Goal: Task Accomplishment & Management: Manage account settings

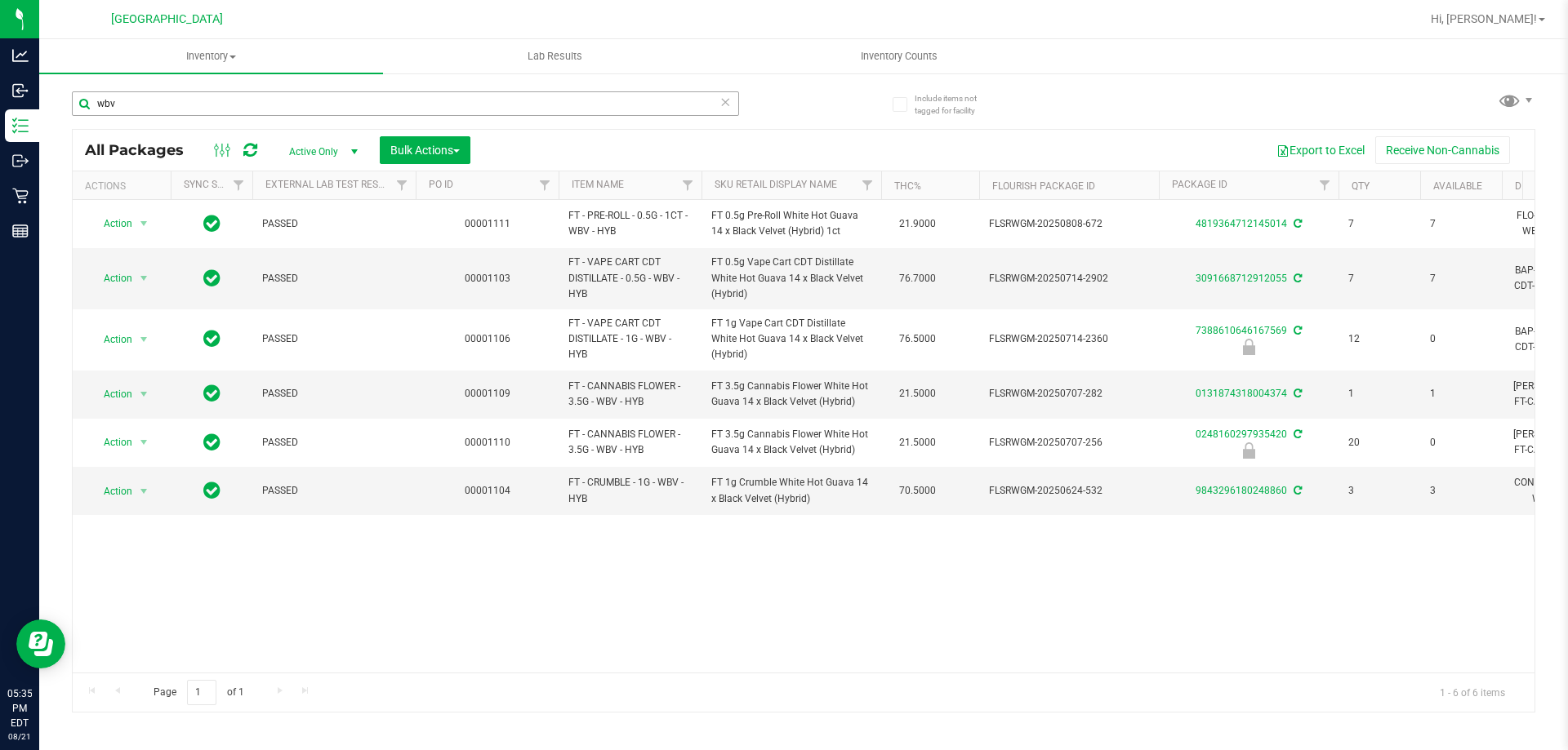
click at [320, 107] on input "wbv" at bounding box center [405, 104] width 667 height 24
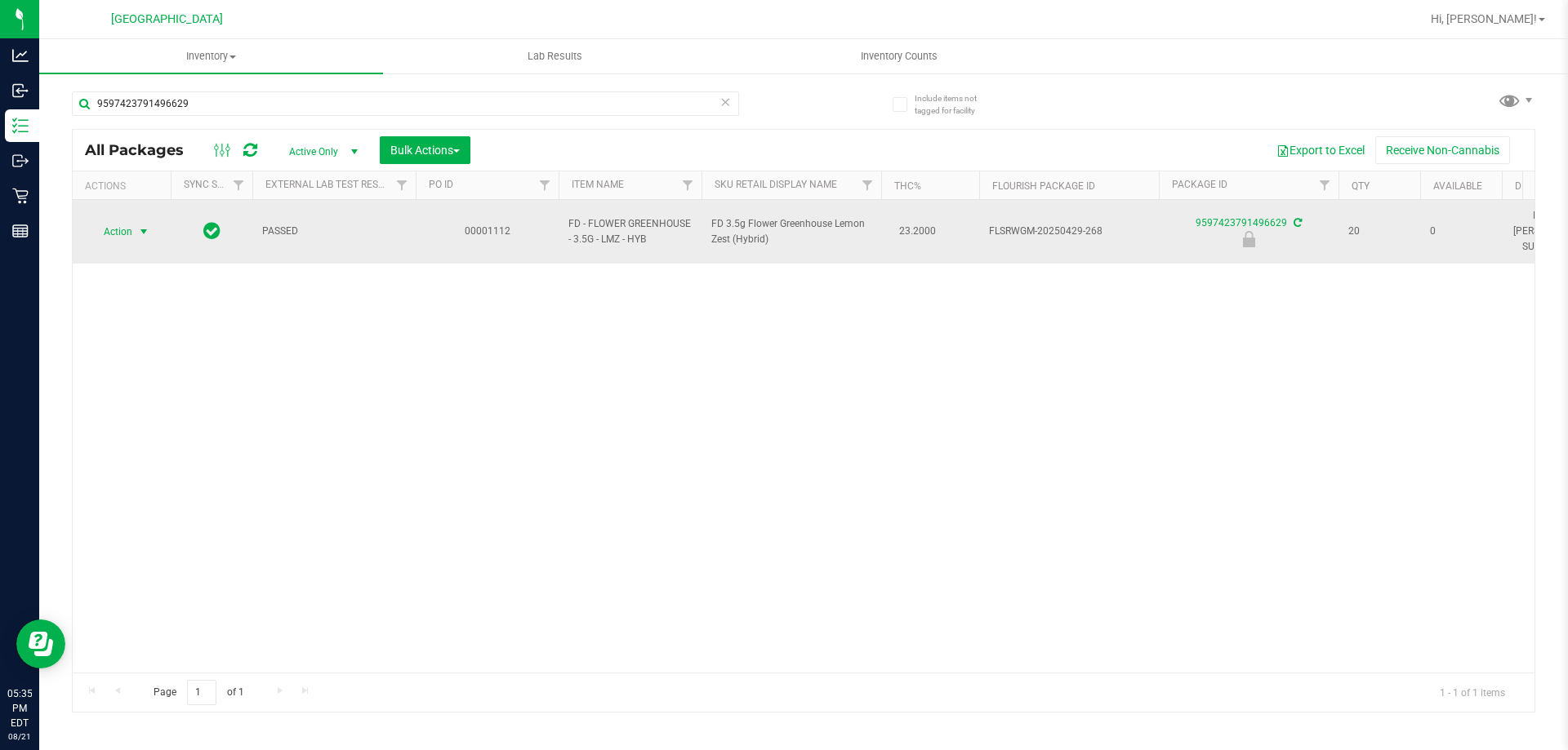
type input "9597423791496629"
click at [120, 230] on span "Action" at bounding box center [111, 231] width 44 height 22
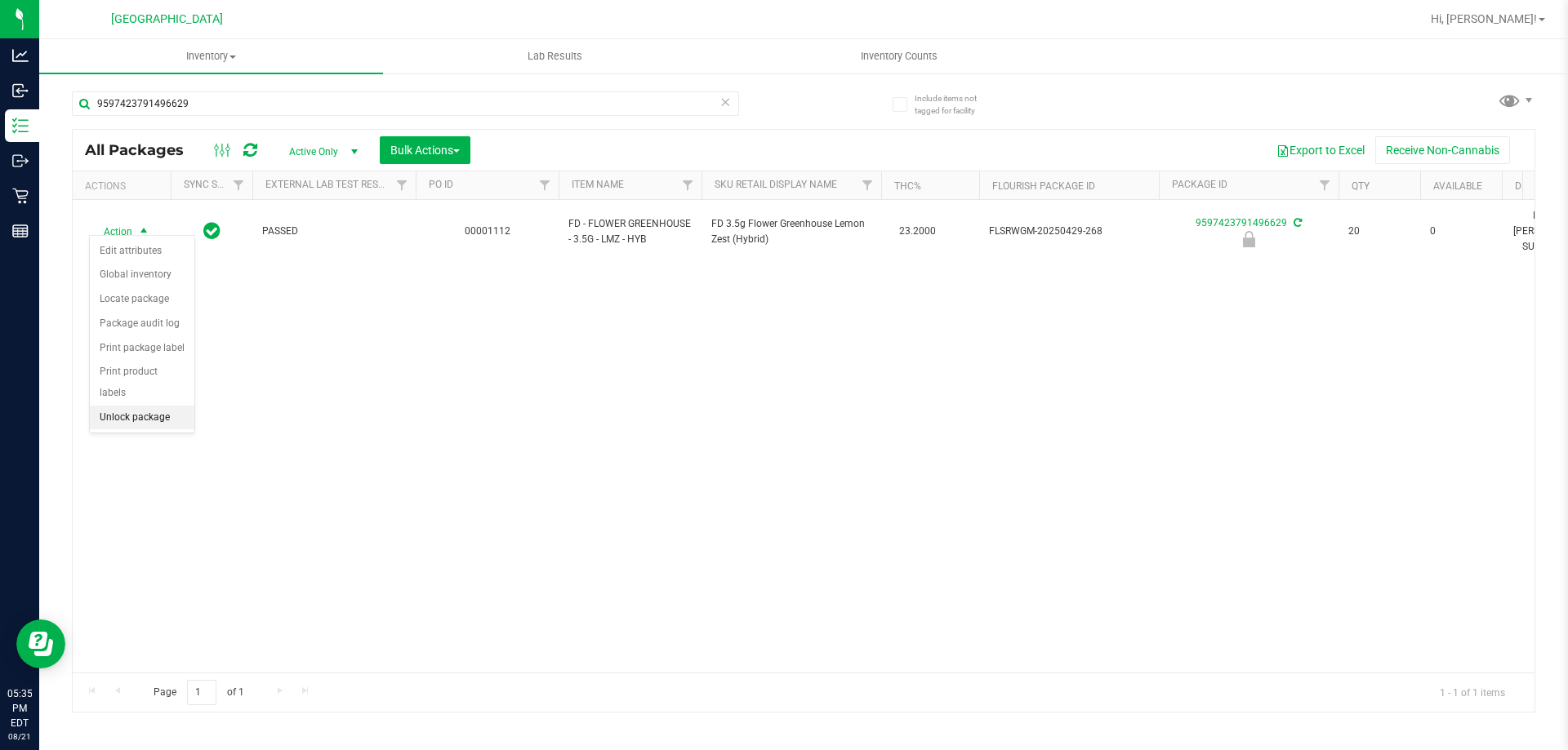
click at [149, 406] on li "Unlock package" at bounding box center [142, 418] width 104 height 24
click at [755, 23] on div at bounding box center [857, 19] width 1128 height 32
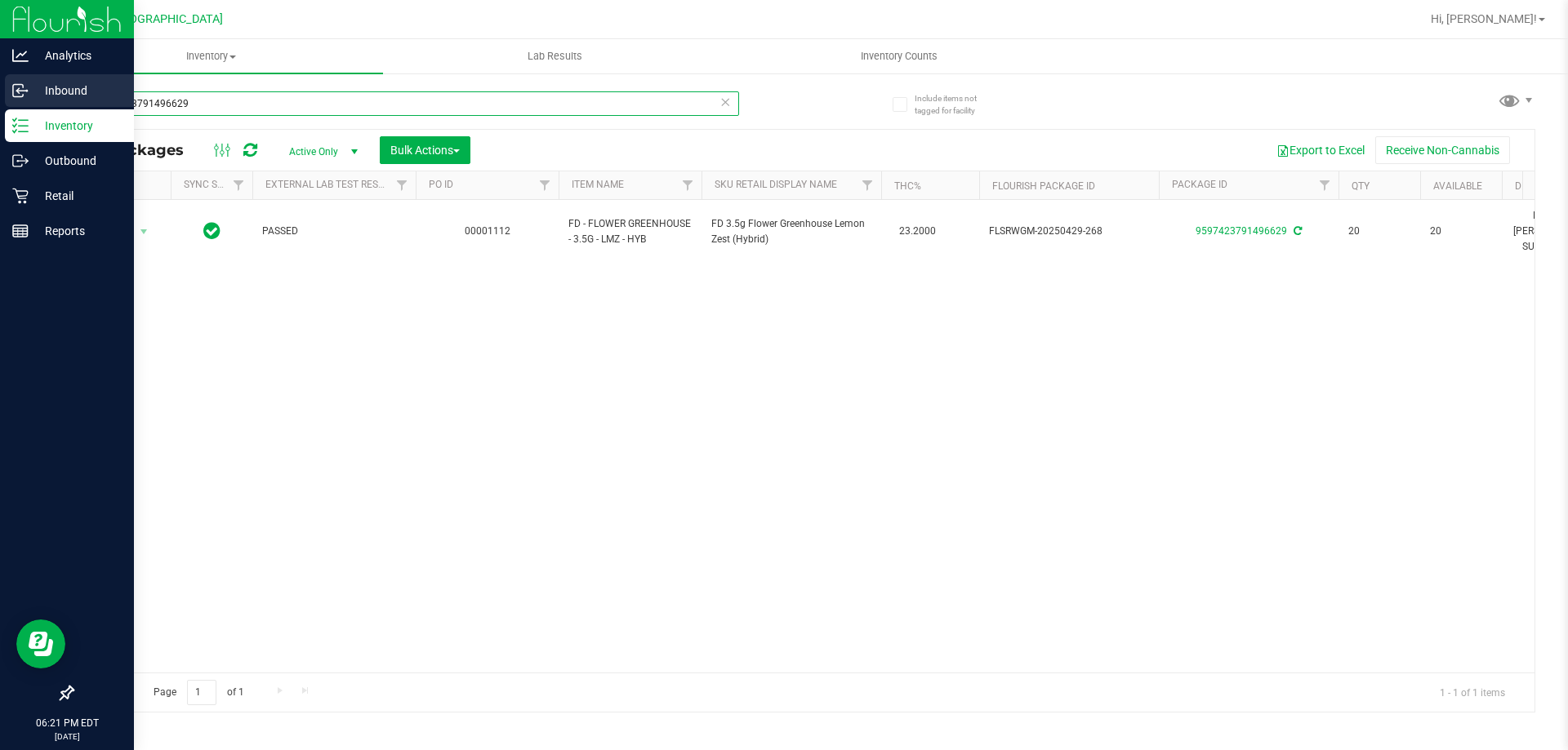
drag, startPoint x: 361, startPoint y: 92, endPoint x: 23, endPoint y: 98, distance: 338.1
click at [23, 98] on div "Analytics Inbound Inventory Outbound Retail Reports 06:21 PM EDT [DATE] 08/21 […" at bounding box center [784, 375] width 1568 height 750
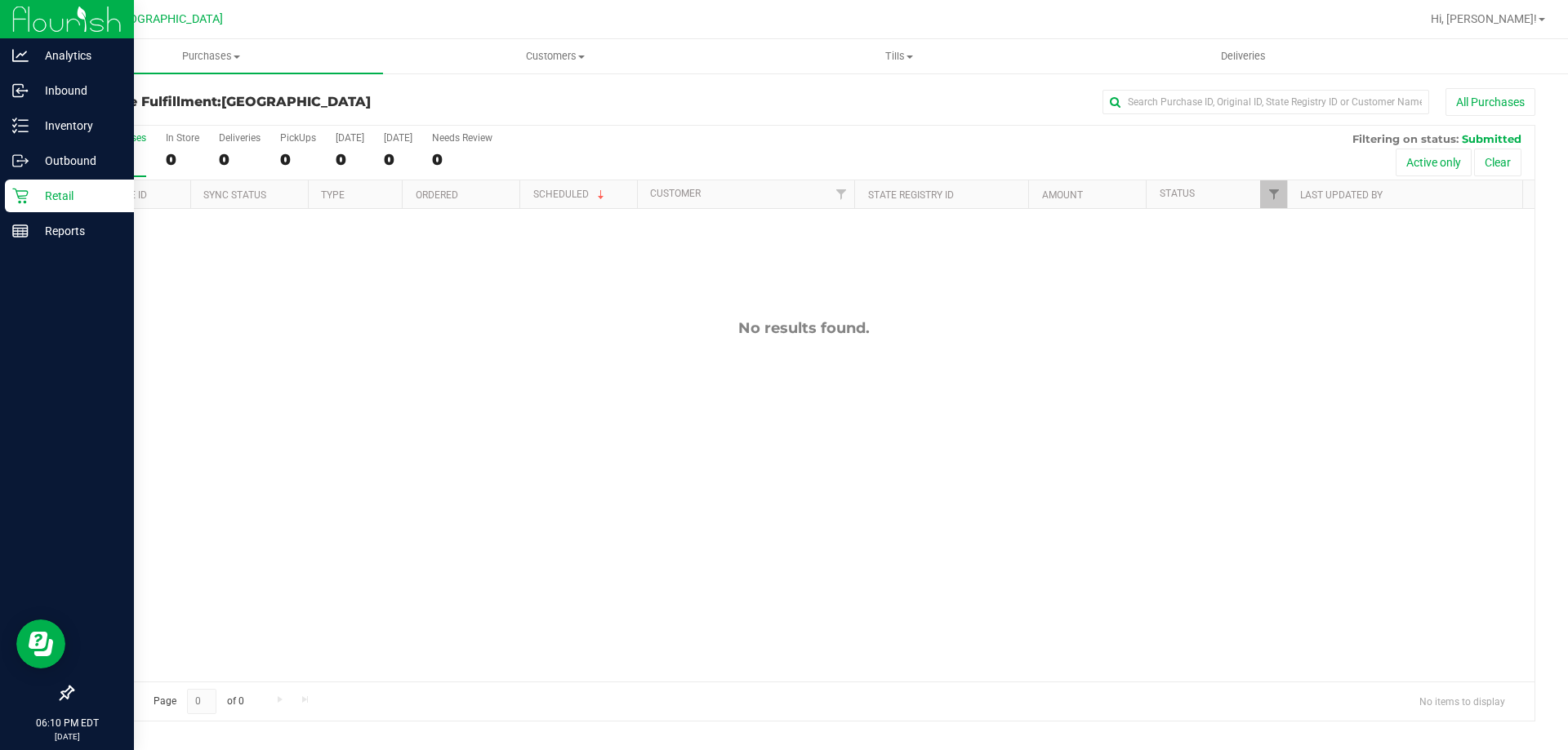
click at [22, 201] on icon at bounding box center [20, 196] width 16 height 16
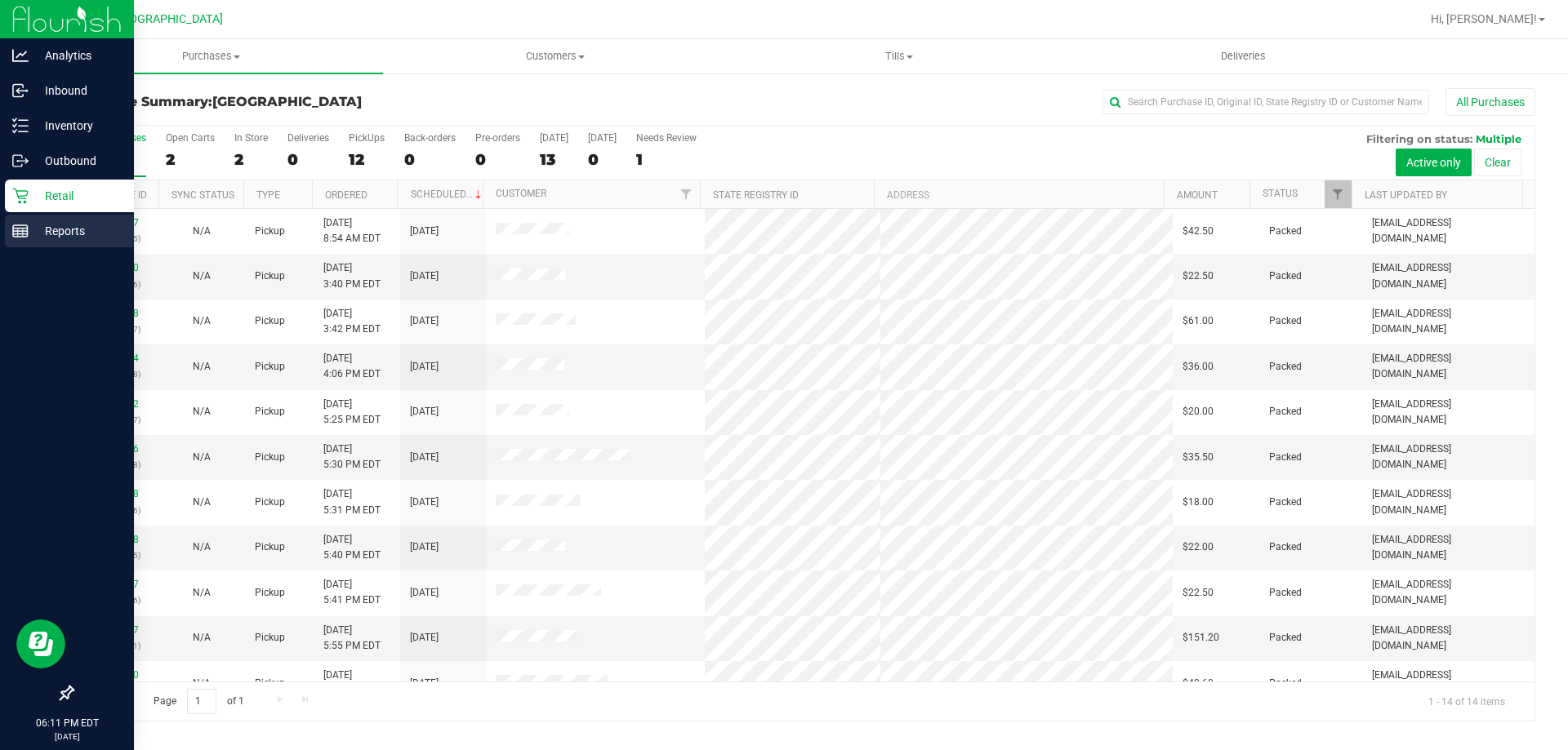
click at [51, 229] on p "Reports" at bounding box center [78, 230] width 98 height 20
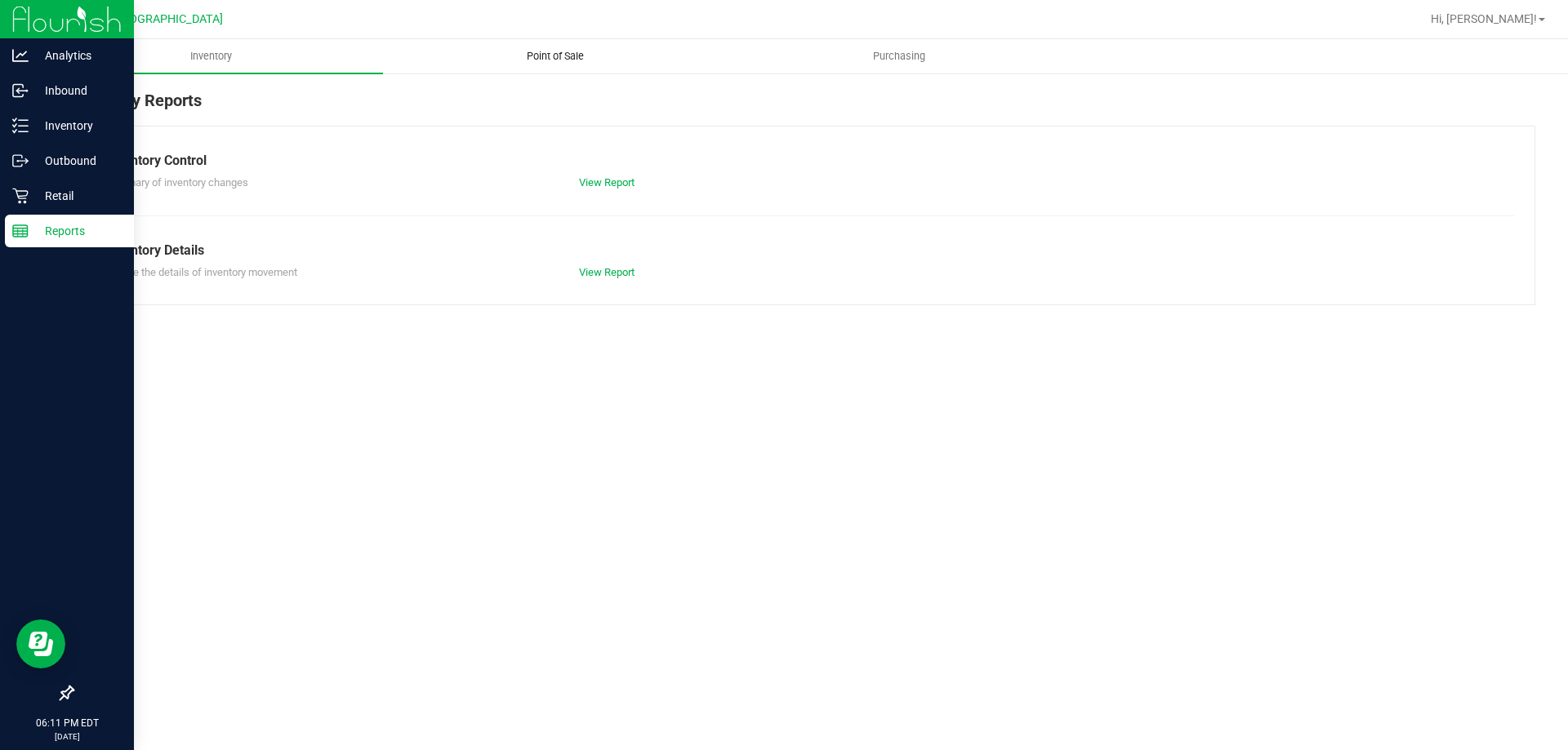
click at [560, 54] on span "Point of Sale" at bounding box center [555, 56] width 101 height 15
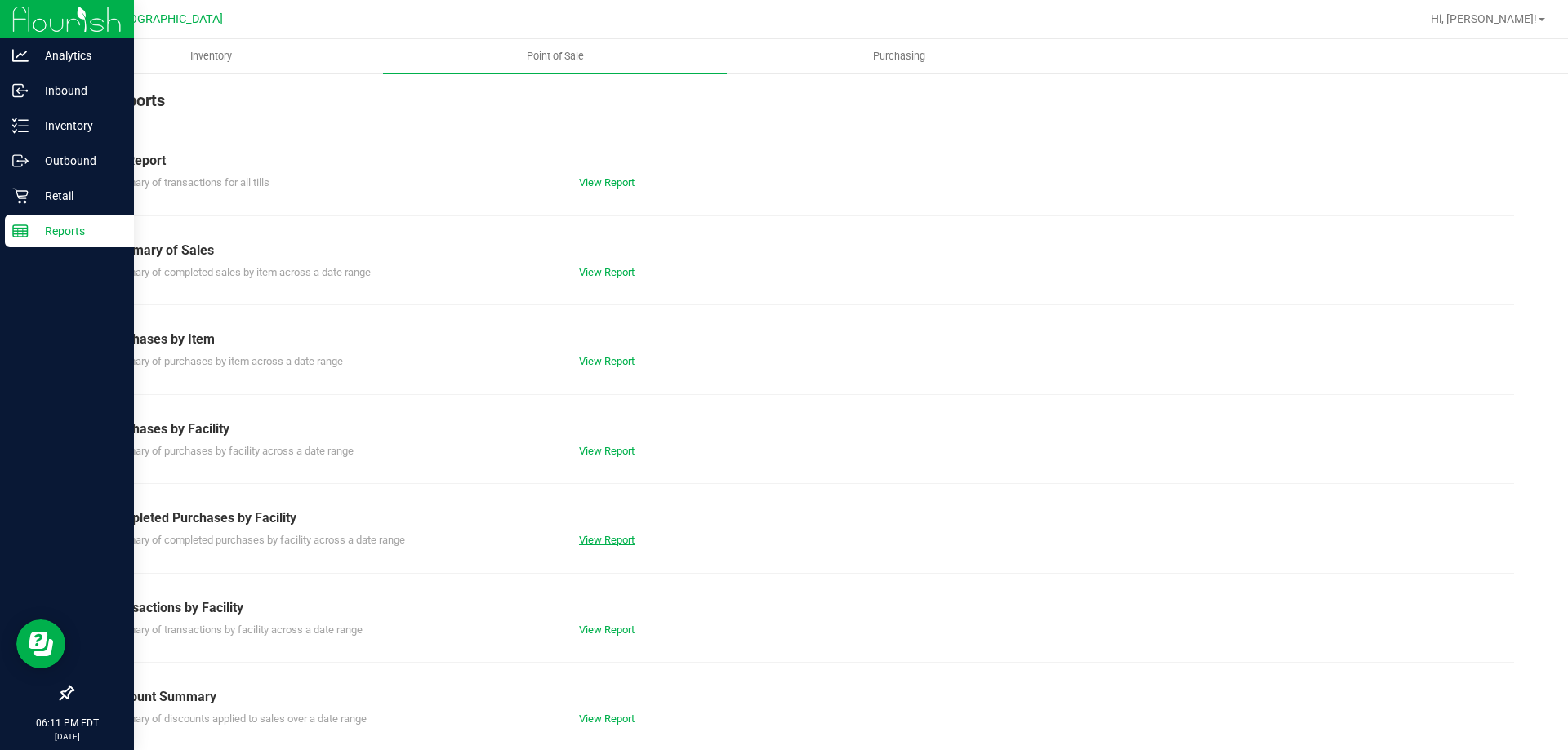
click at [616, 536] on link "View Report" at bounding box center [607, 540] width 55 height 12
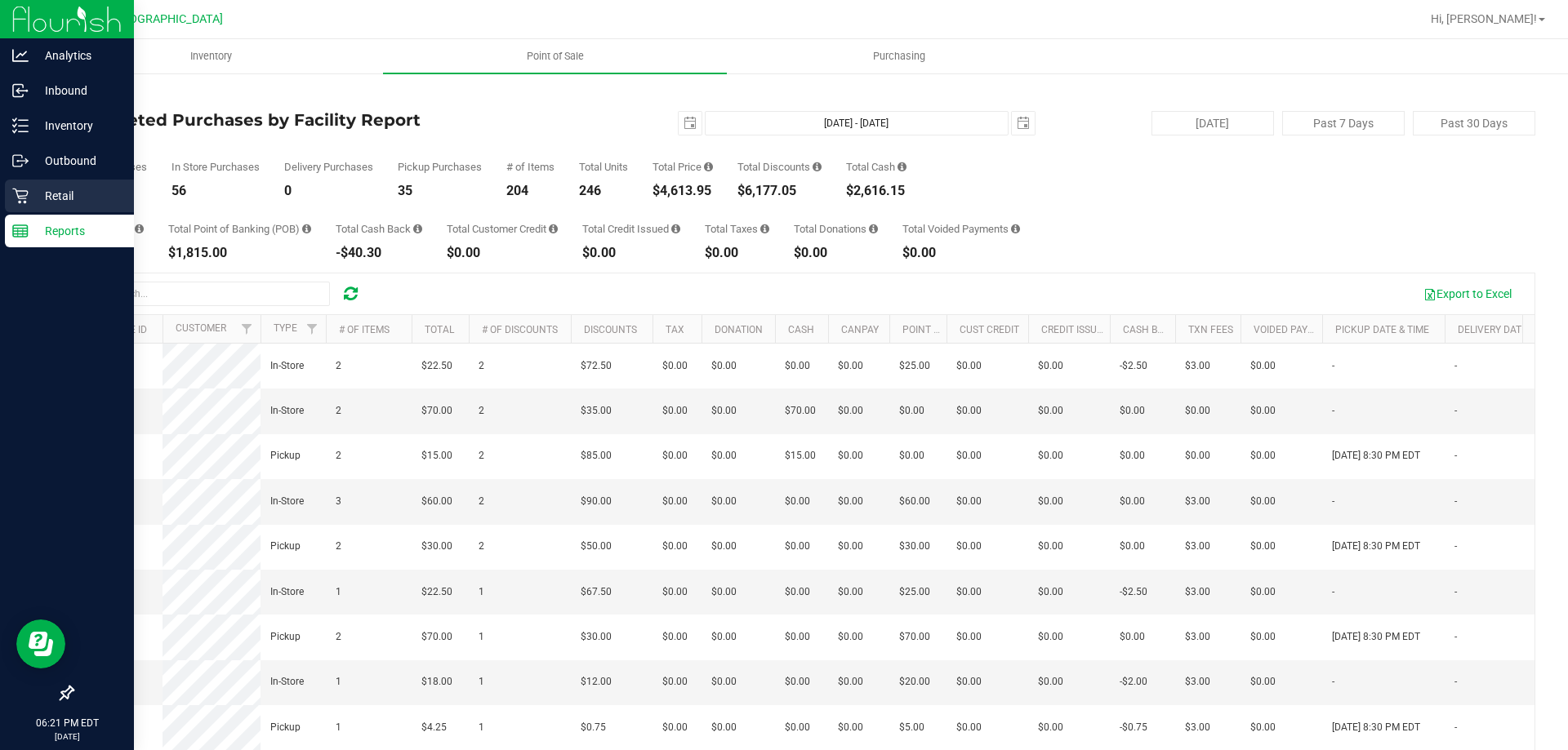
click at [36, 198] on p "Retail" at bounding box center [78, 196] width 98 height 20
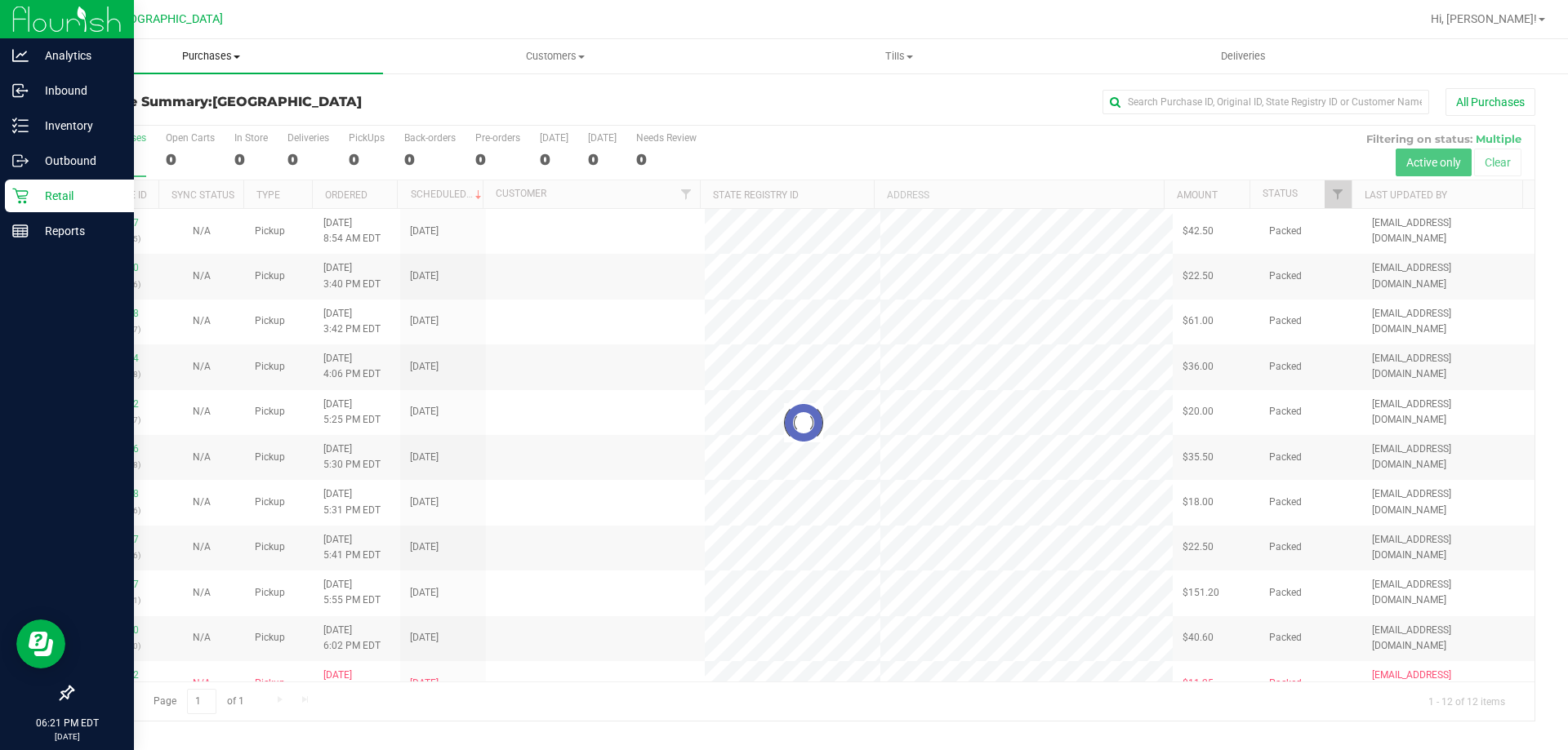
click at [255, 62] on span "Purchases" at bounding box center [211, 56] width 344 height 15
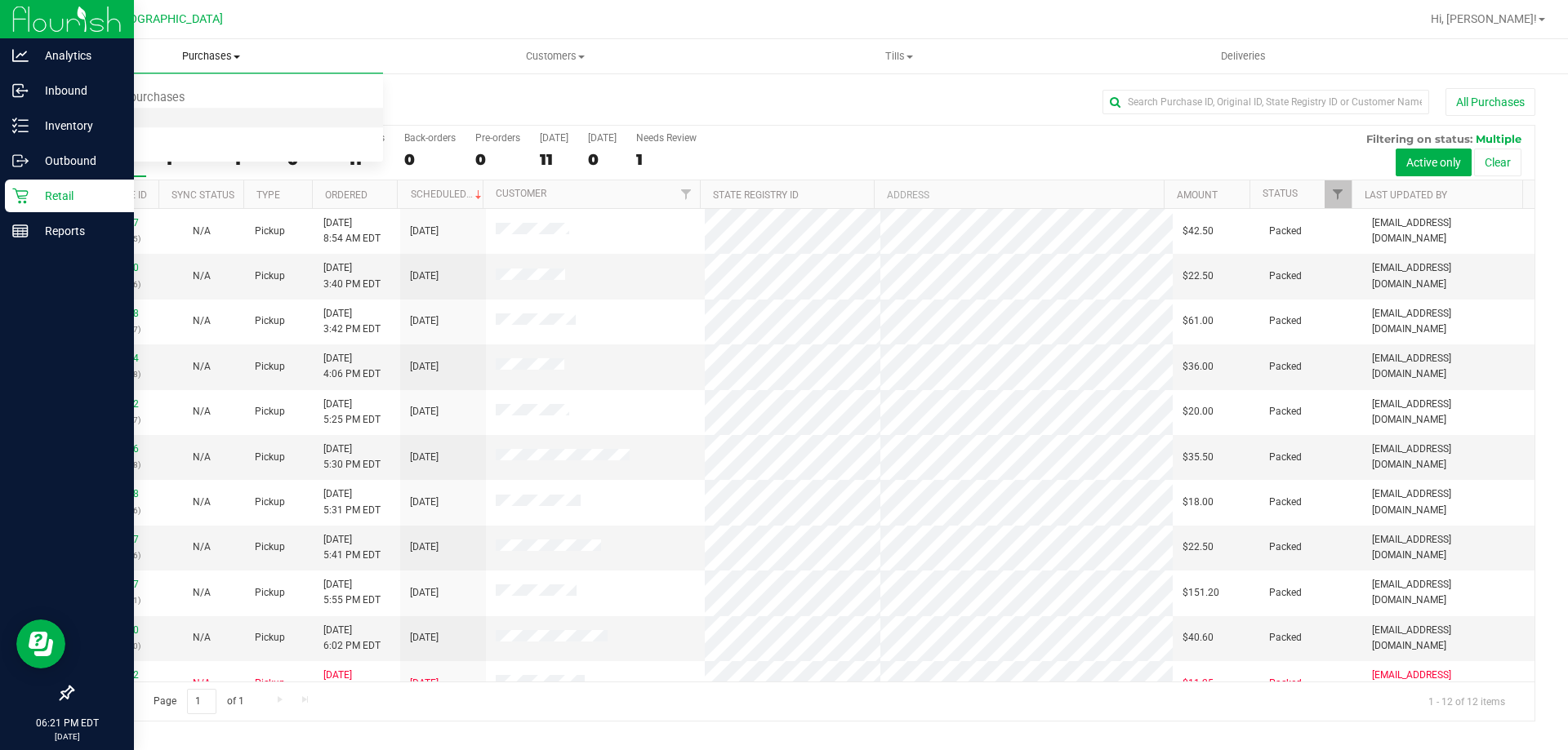
click at [231, 116] on li "Fulfillment" at bounding box center [211, 118] width 344 height 20
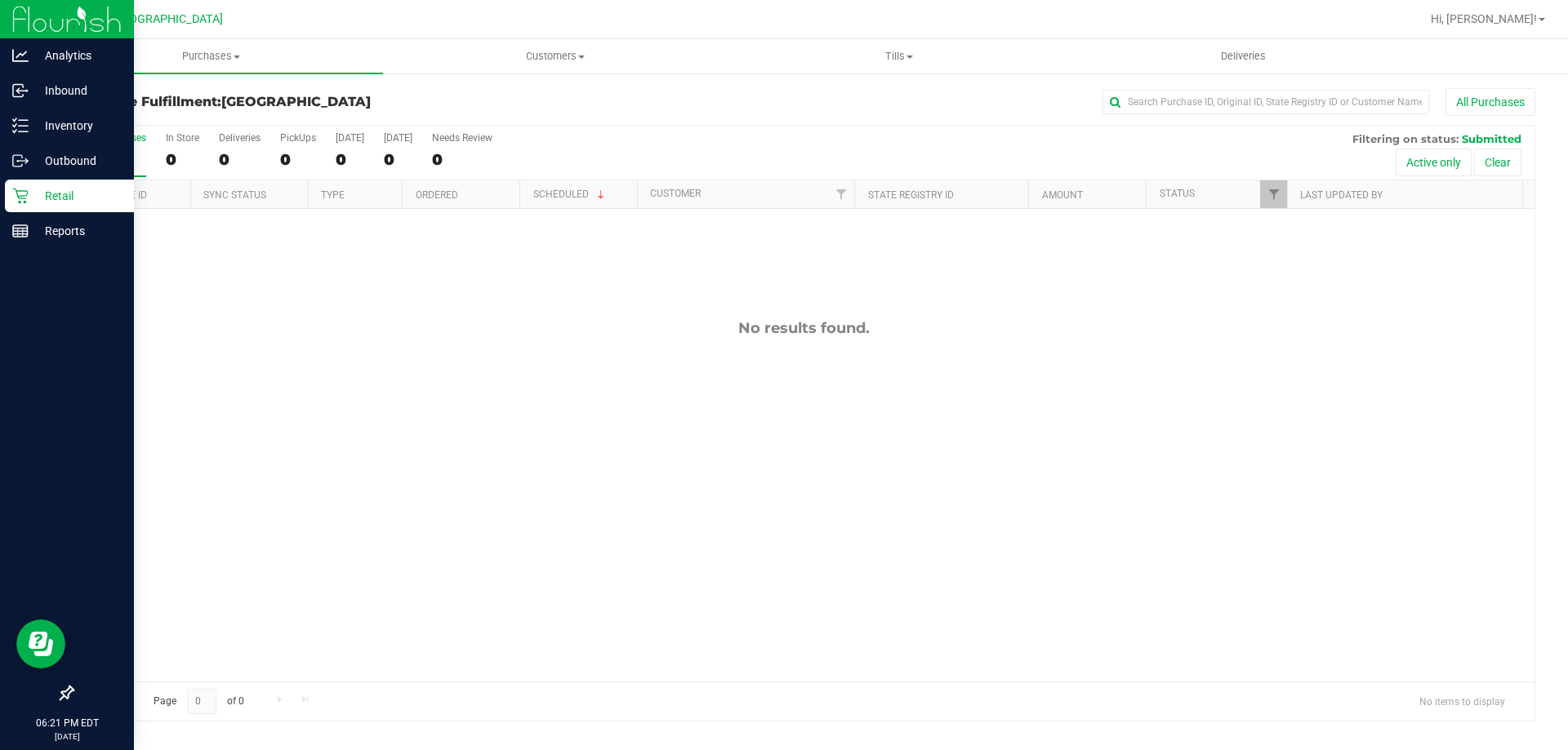
click at [441, 134] on div "All Purchases 0 In Store 0 Deliveries 0 PickUps 0 Today 0 Tomorrow 0 Needs Revi…" at bounding box center [803, 132] width 1462 height 13
click at [439, 117] on div "Purchase Fulfillment: Palm Bay WC All Purchases" at bounding box center [803, 106] width 1464 height 36
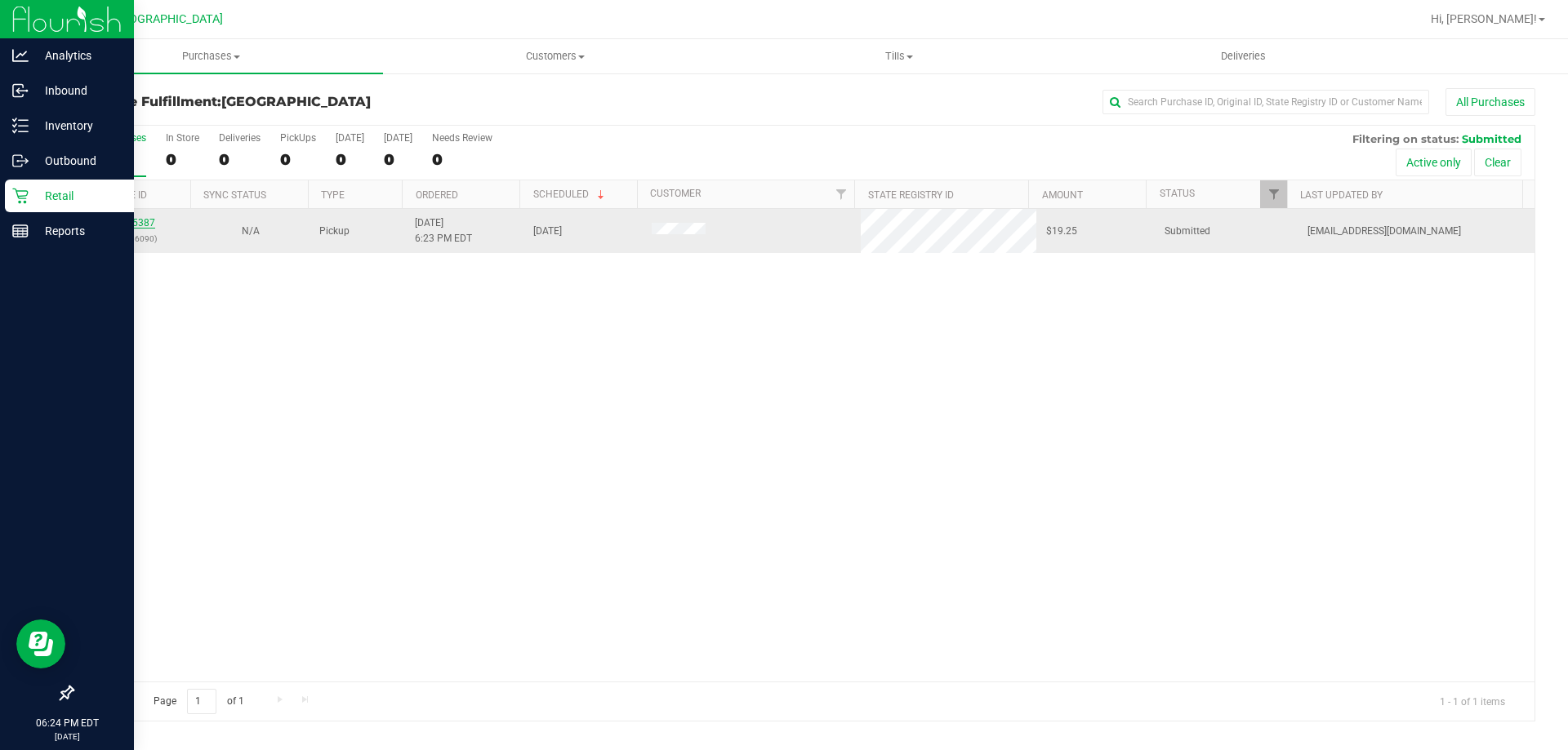
click at [134, 226] on link "11825387" at bounding box center [132, 223] width 46 height 11
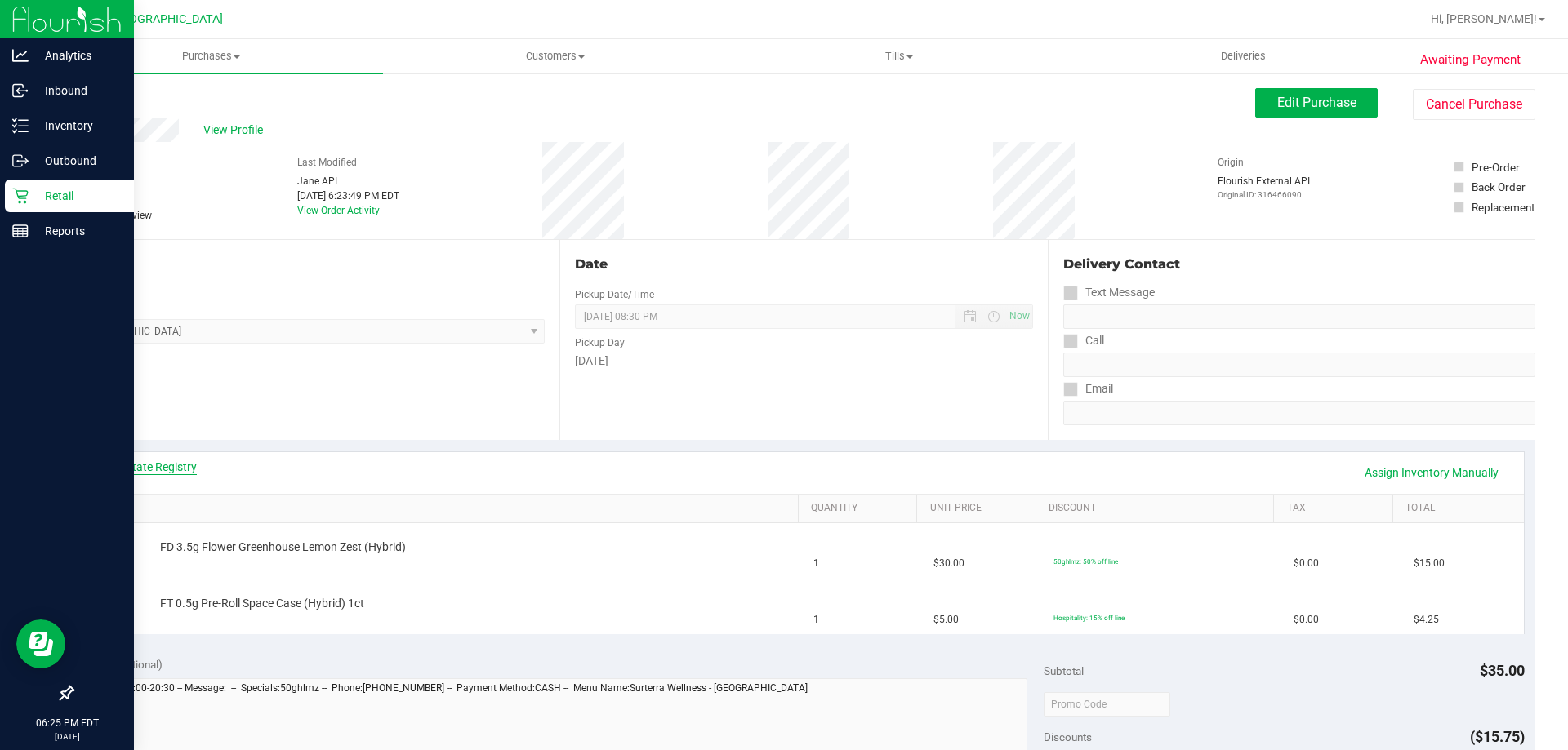
click at [172, 462] on link "View State Registry" at bounding box center [148, 467] width 98 height 16
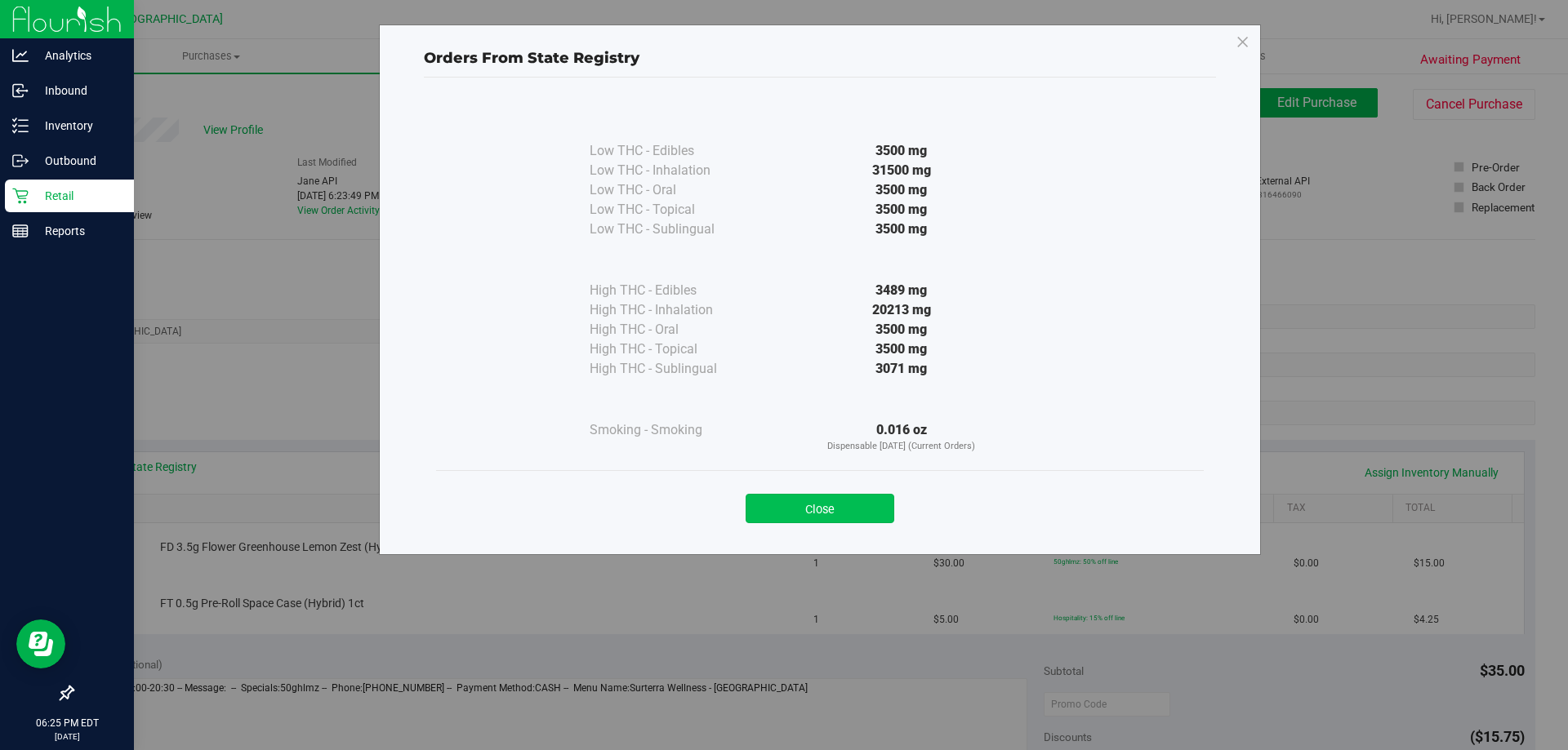
click at [795, 507] on button "Close" at bounding box center [820, 508] width 149 height 29
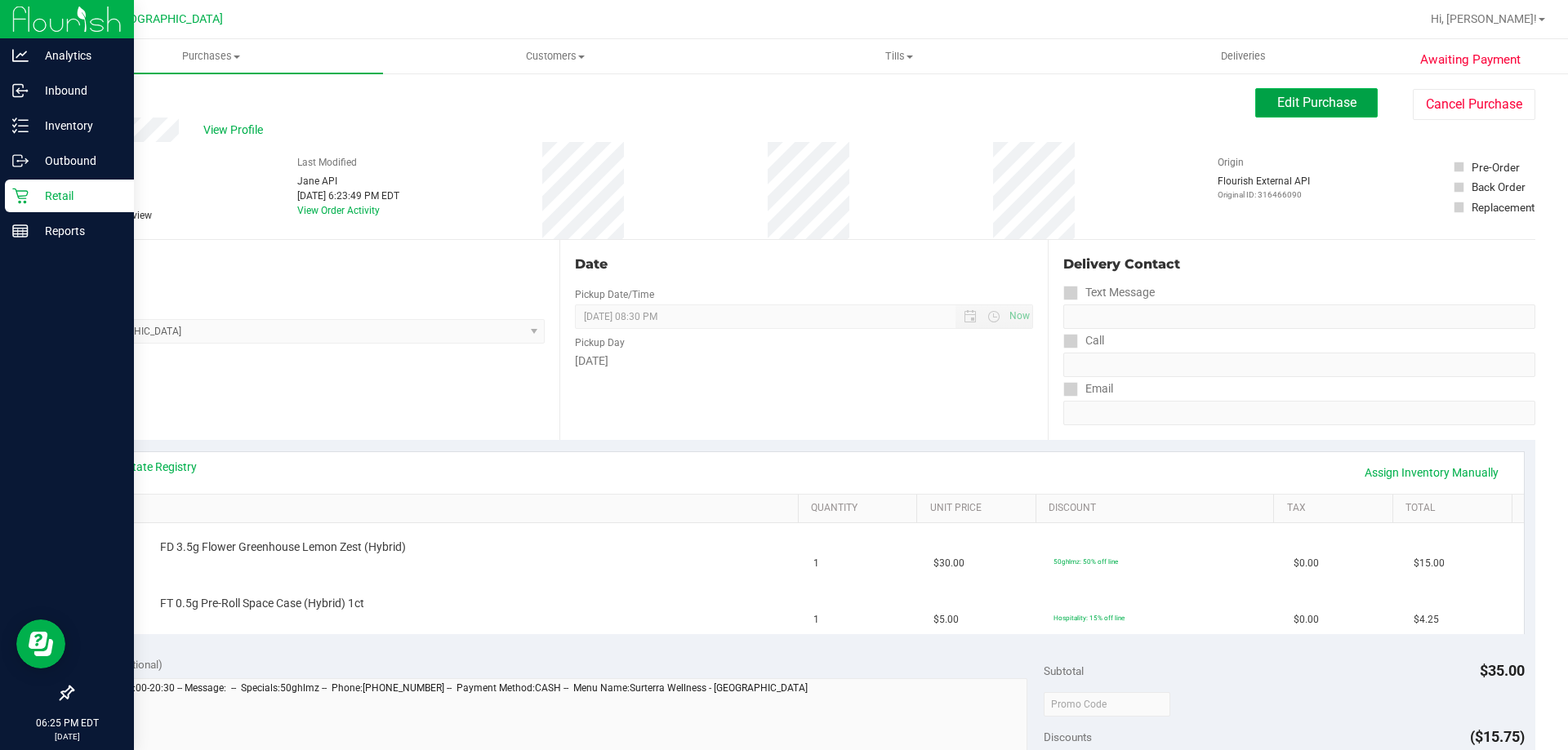
click at [1257, 107] on button "Edit Purchase" at bounding box center [1317, 103] width 123 height 29
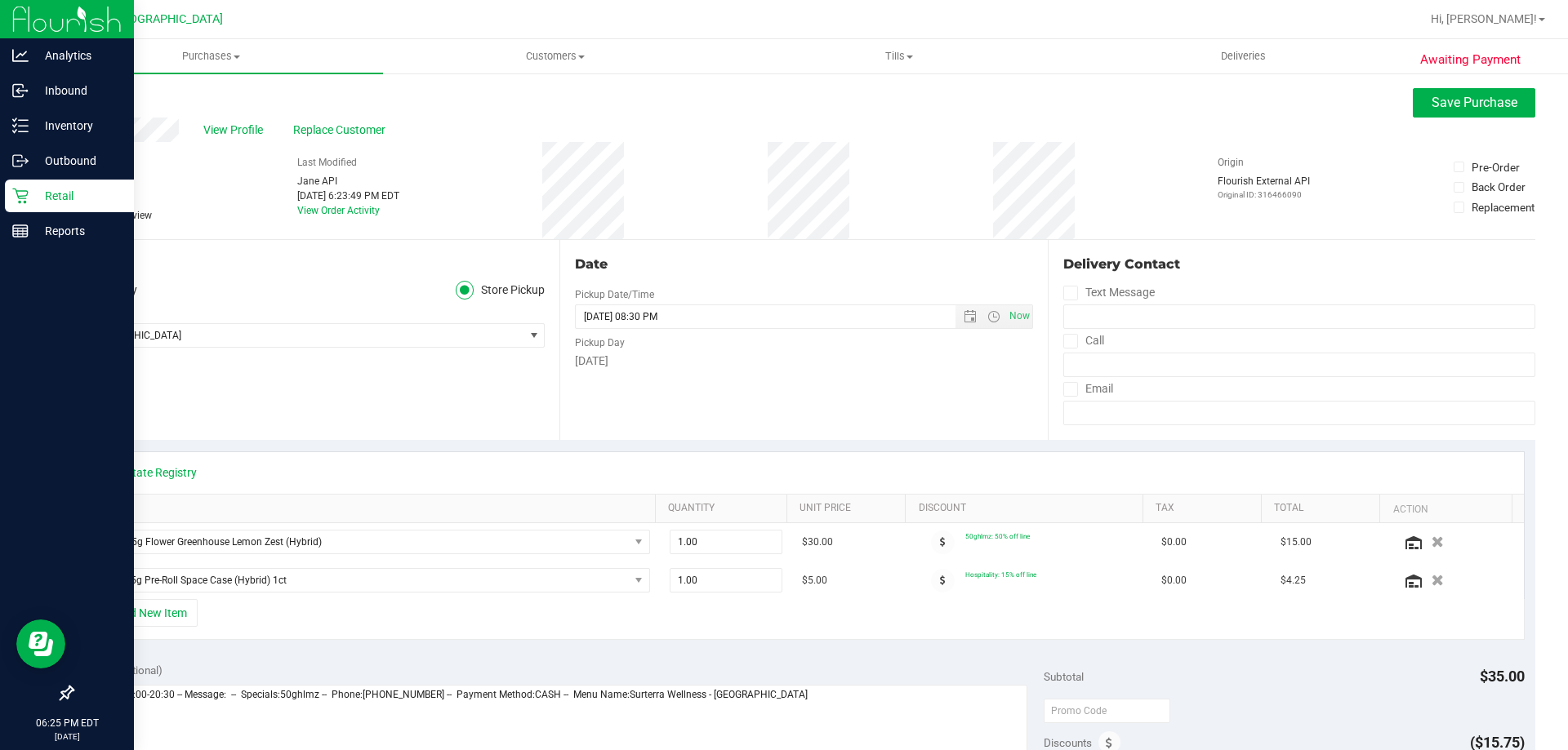
click at [72, 214] on div "Awaiting Payment Back Save Purchase View Profile Replace Customer # 11825387 Bi…" at bounding box center [803, 715] width 1529 height 1287
click at [79, 221] on span at bounding box center [79, 215] width 15 height 15
click at [0, 0] on input "Needs review" at bounding box center [0, 0] width 0 height 0
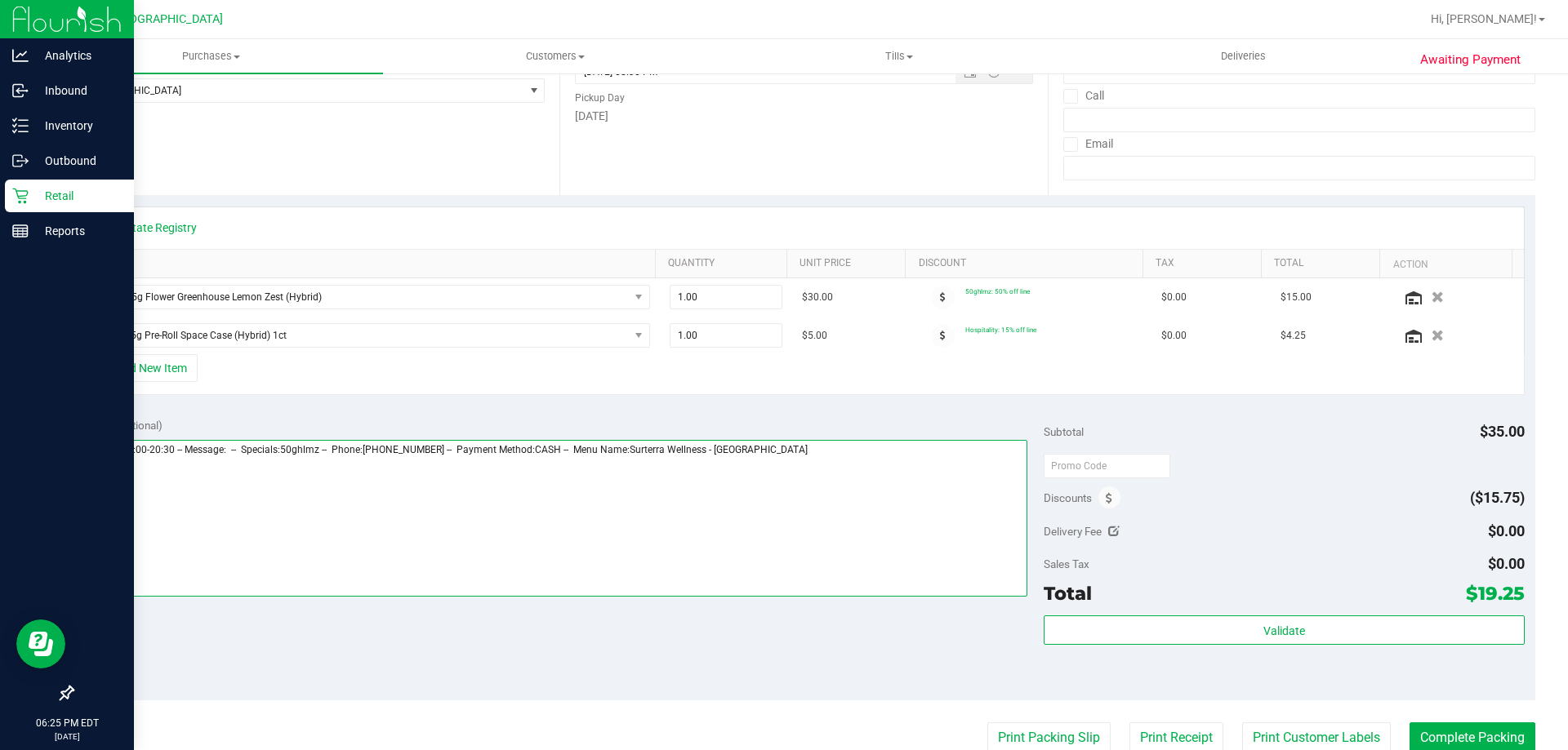
click at [813, 474] on textarea at bounding box center [555, 519] width 945 height 157
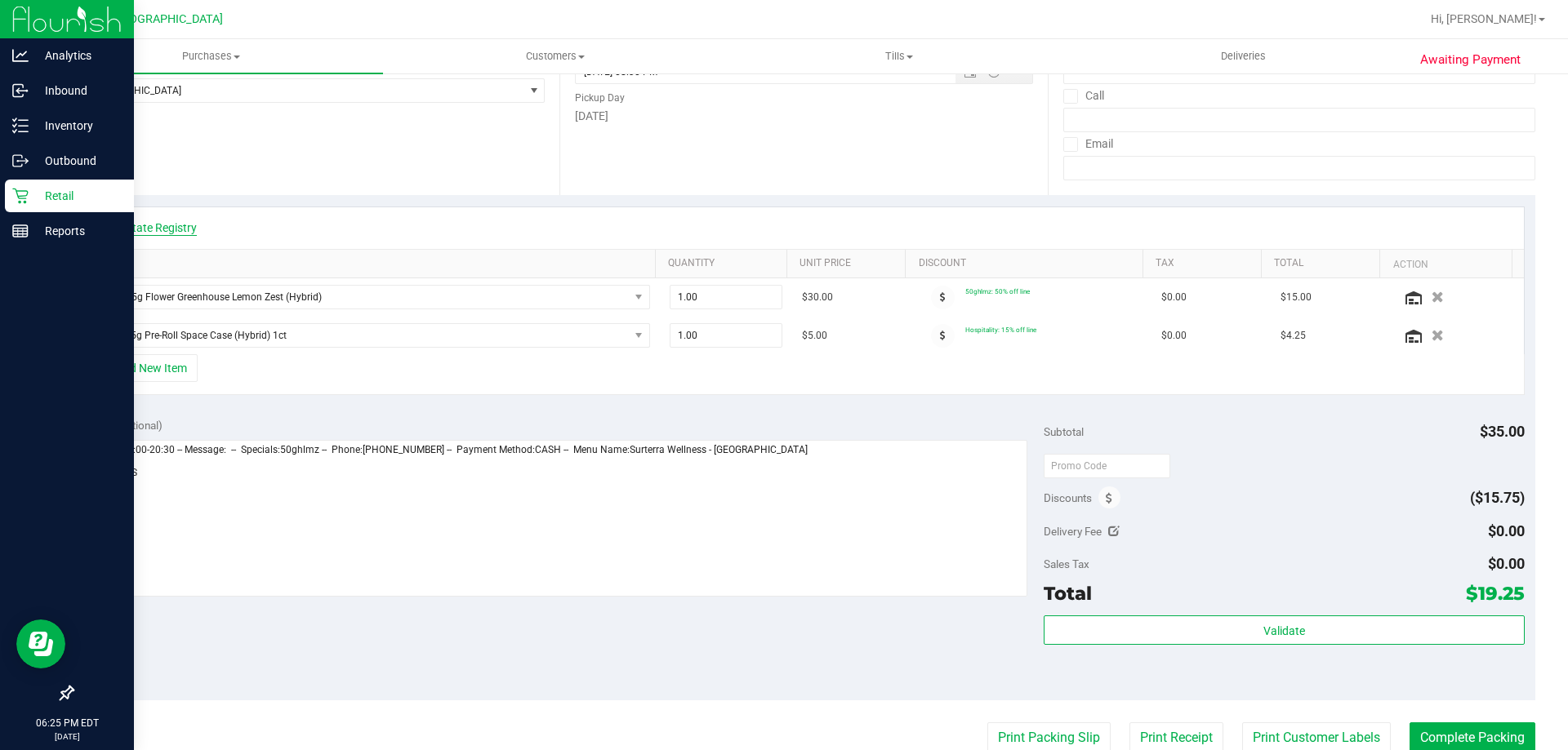
click at [170, 226] on link "View State Registry" at bounding box center [148, 227] width 98 height 16
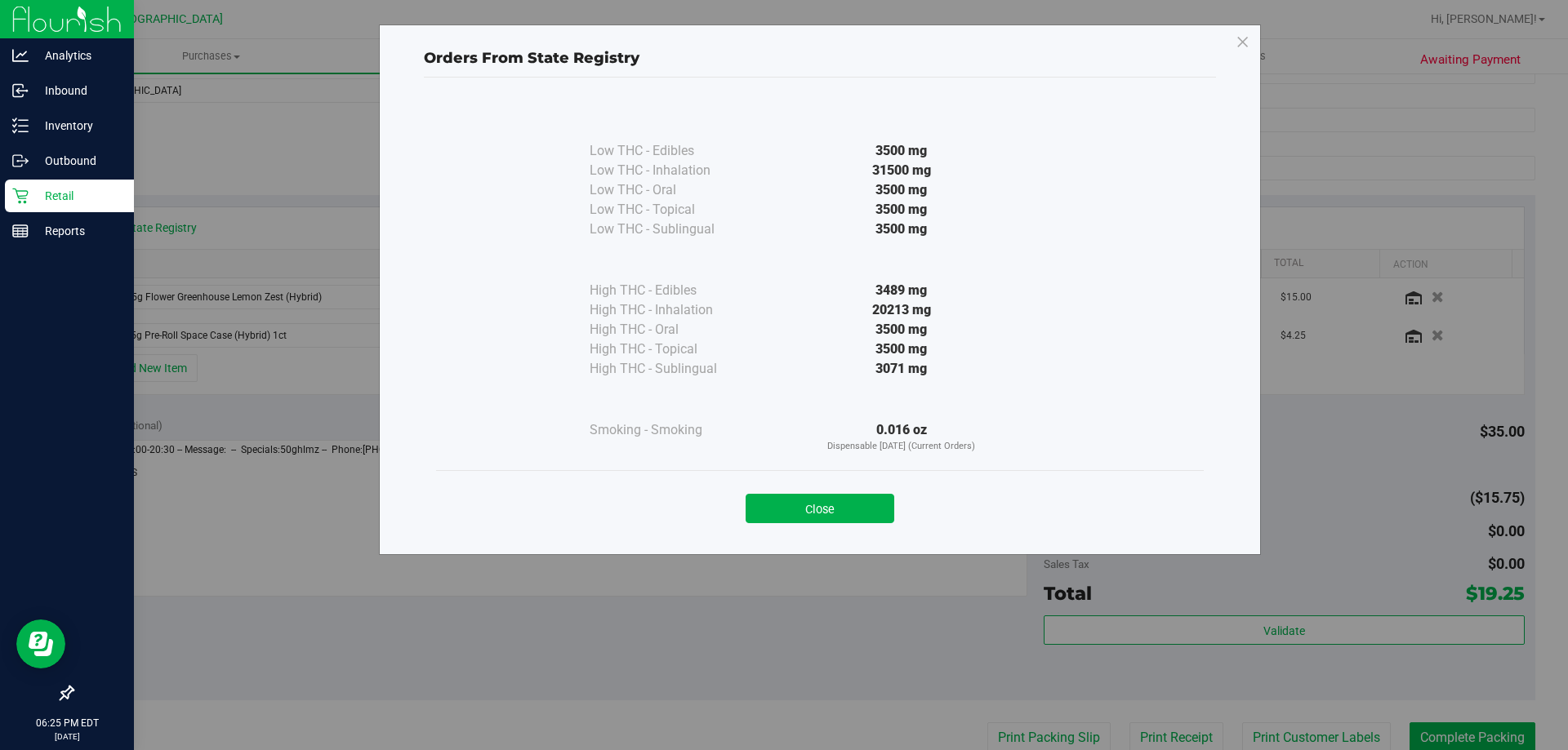
click at [871, 523] on div "Close" at bounding box center [819, 503] width 768 height 66
click at [791, 523] on div "Close" at bounding box center [819, 503] width 768 height 66
click at [852, 505] on button "Close" at bounding box center [820, 508] width 149 height 29
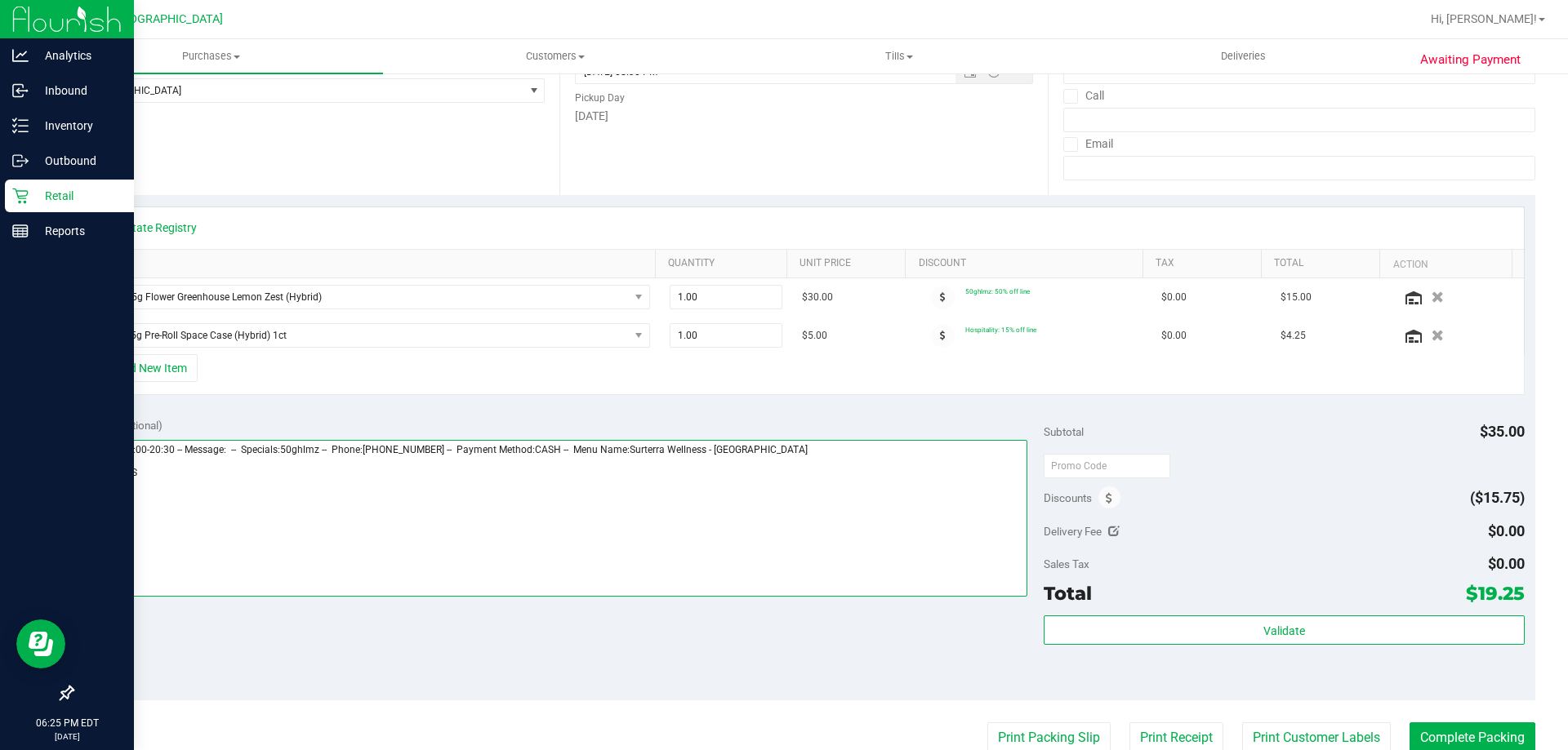
click at [110, 474] on textarea at bounding box center [555, 519] width 945 height 157
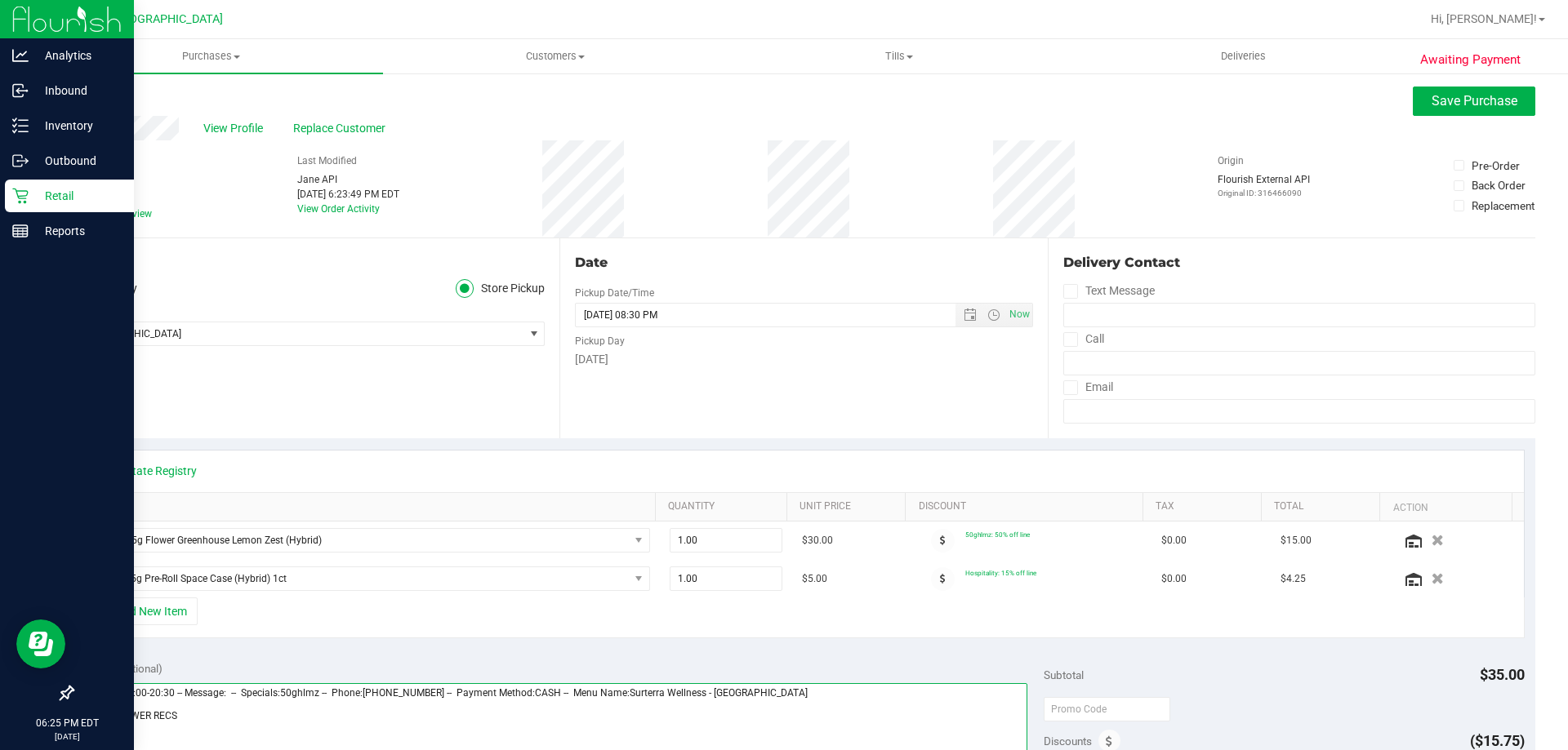
scroll to position [0, 0]
type textarea "Thursday 08/21/2025 09:00-20:30 -- Message: -- Specials:50ghlmz -- Phone:321339…"
click at [1431, 113] on button "Save Purchase" at bounding box center [1474, 103] width 123 height 29
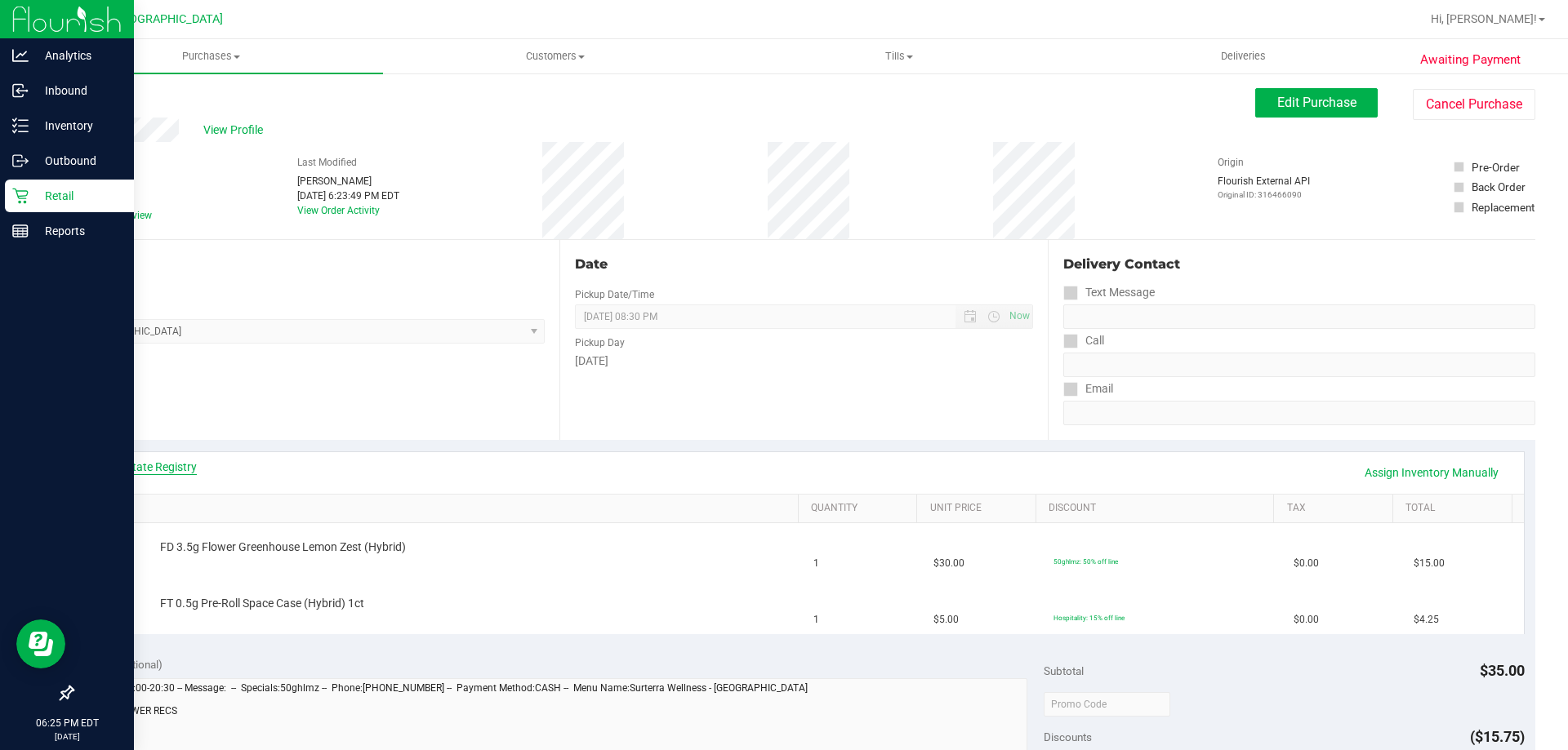
click at [168, 461] on link "View State Registry" at bounding box center [148, 467] width 98 height 16
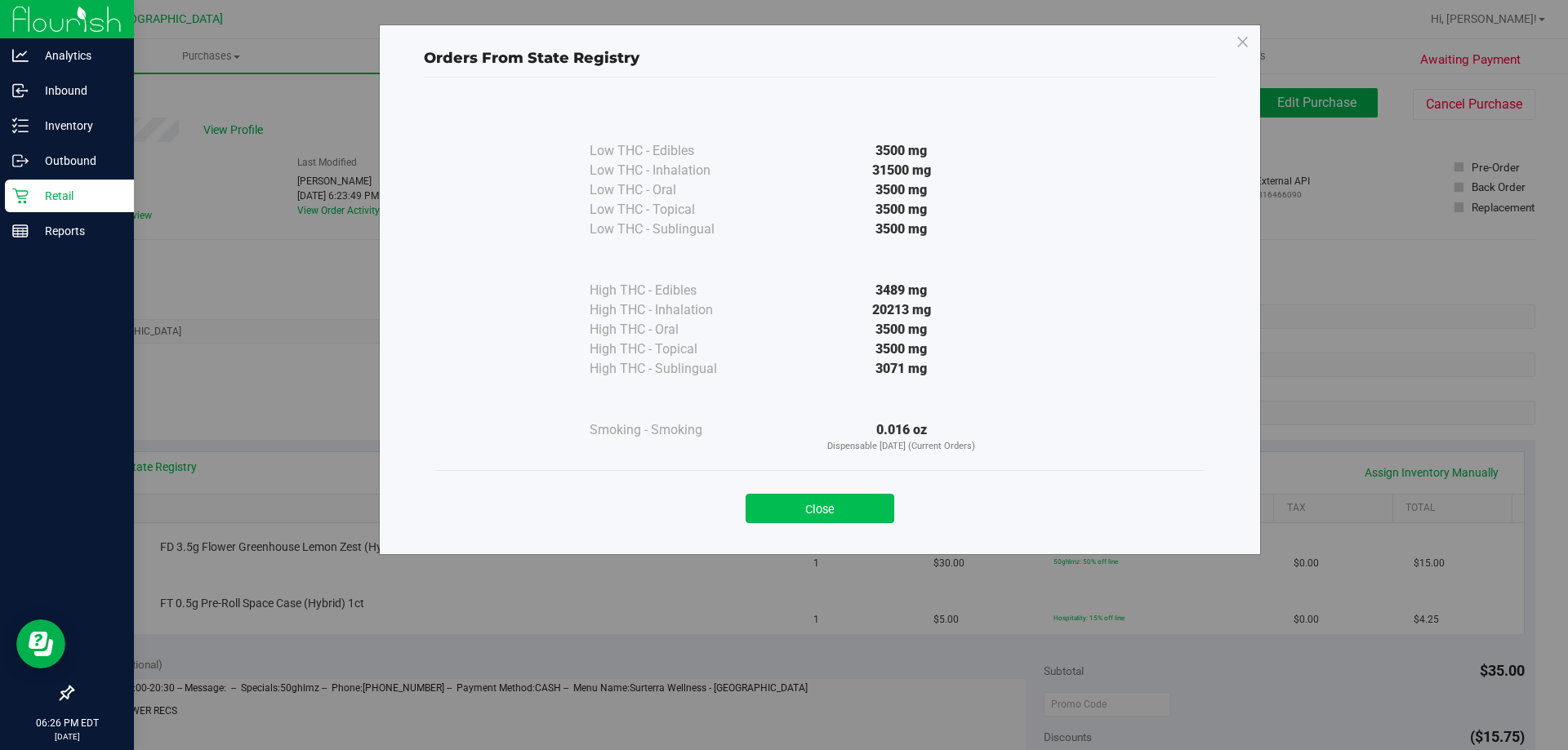
click at [857, 514] on button "Close" at bounding box center [820, 508] width 149 height 29
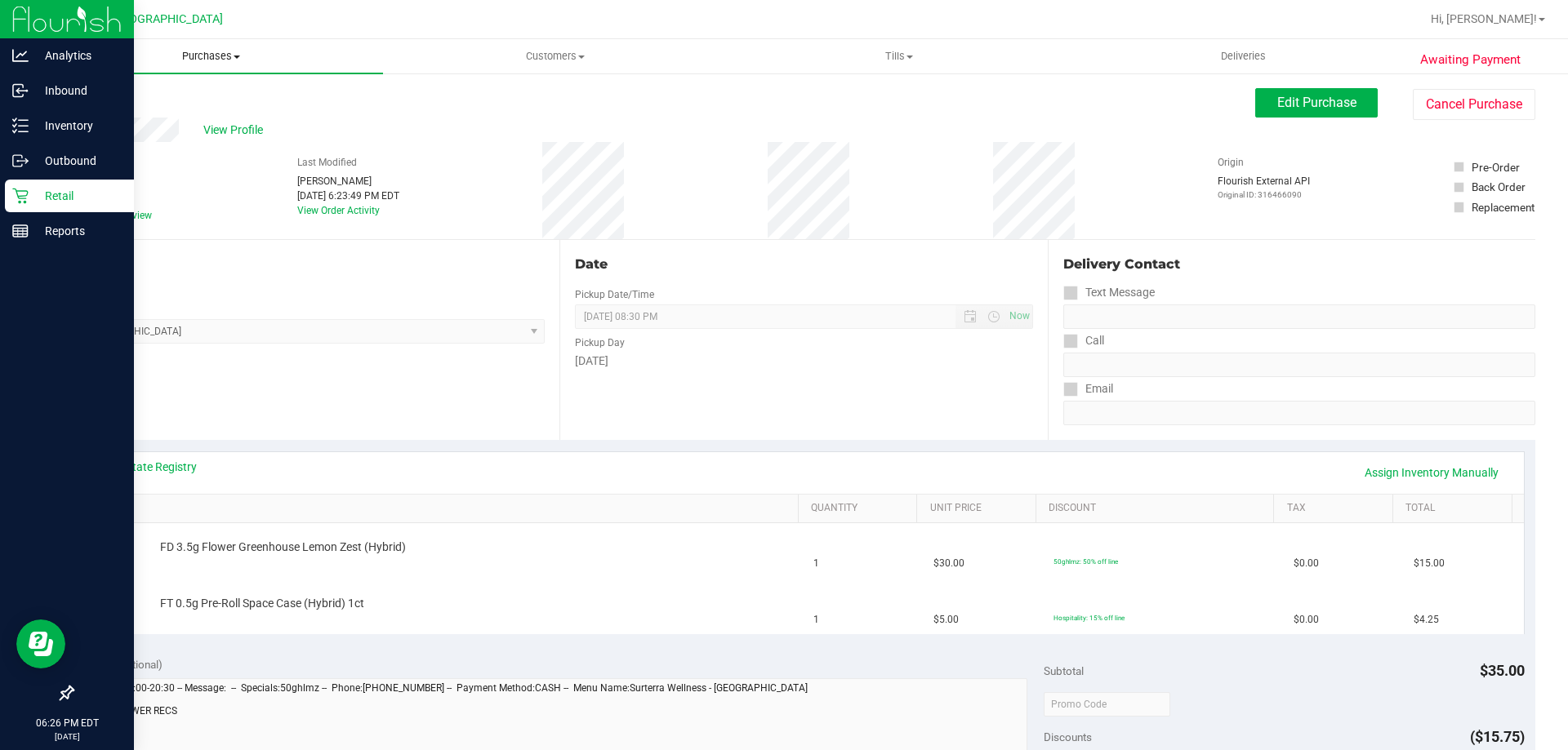
click at [216, 60] on span "Purchases" at bounding box center [211, 56] width 344 height 15
click at [210, 124] on li "Fulfillment" at bounding box center [211, 118] width 344 height 20
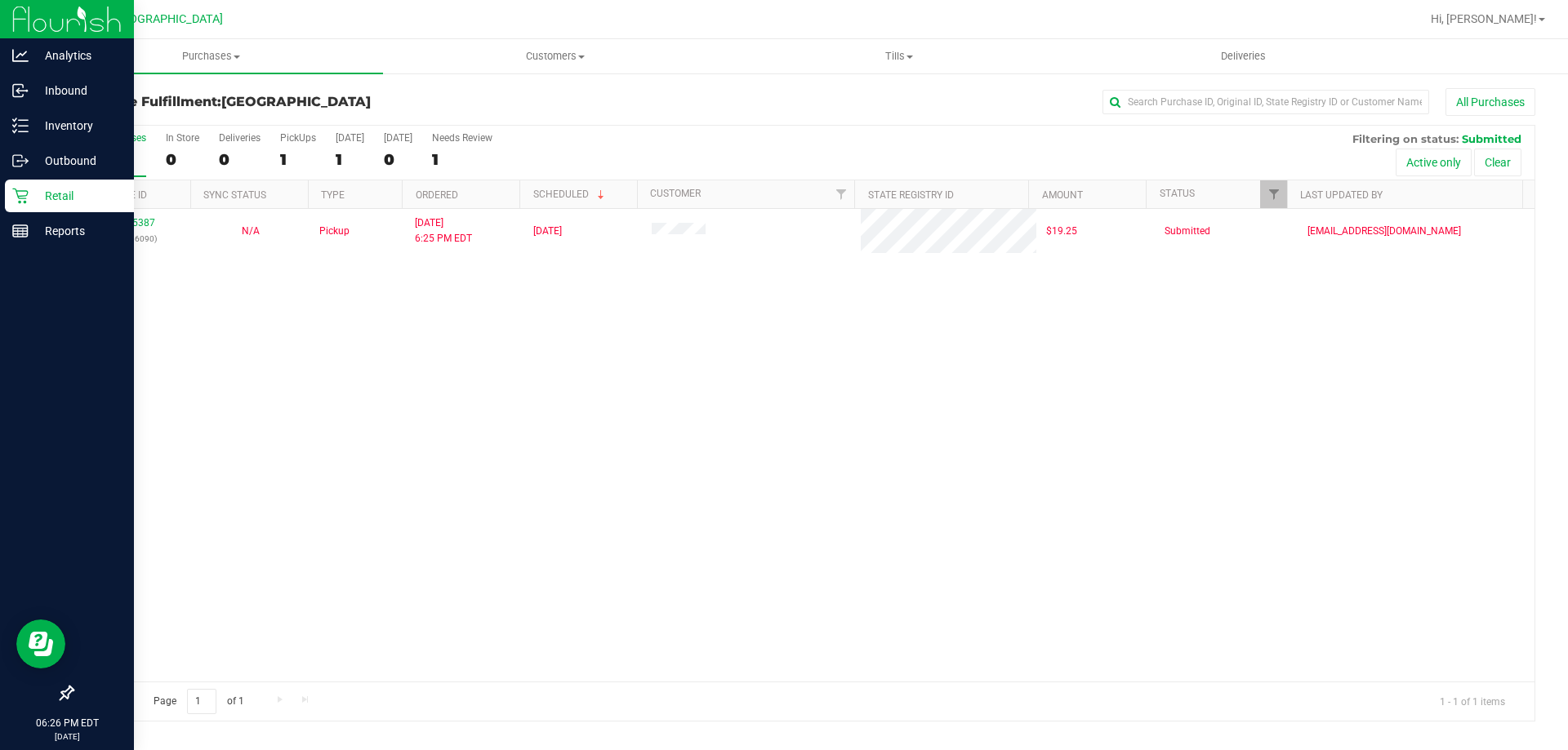
click at [936, 160] on div "All Purchases 1 In Store 0 Deliveries 0 PickUps 1 Today 1 Tomorrow 0 Needs Revi…" at bounding box center [803, 153] width 1462 height 54
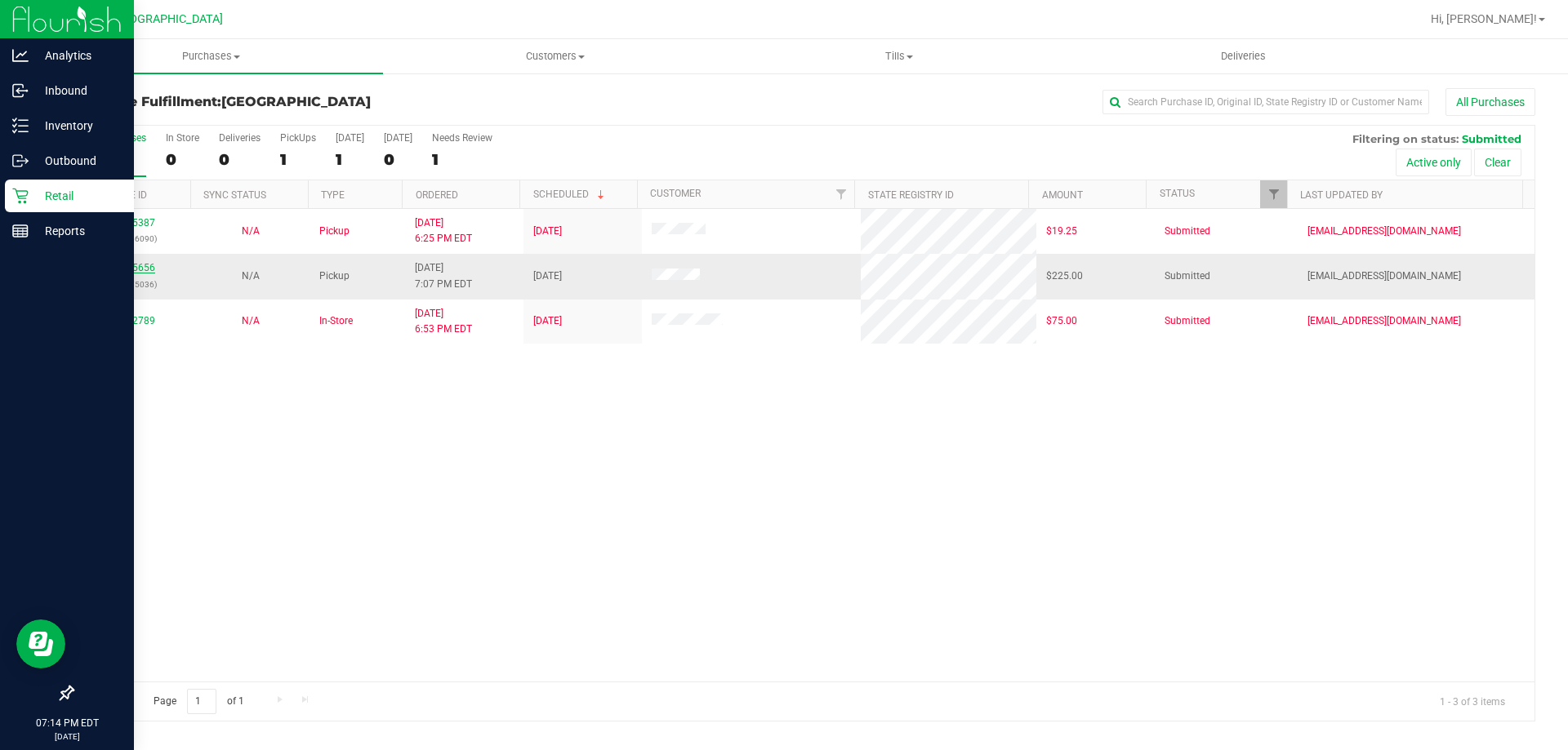
click at [140, 266] on link "11825656" at bounding box center [132, 268] width 46 height 11
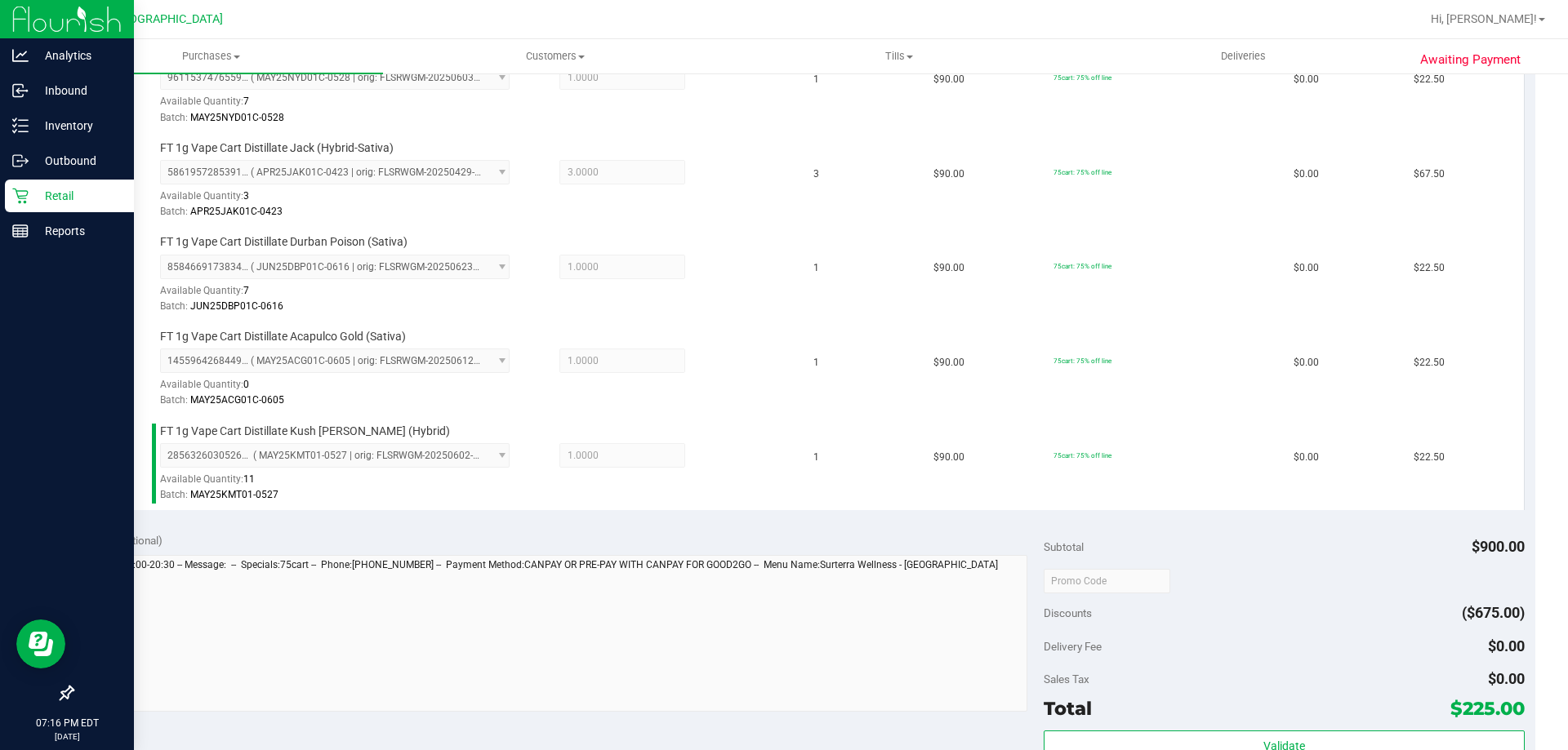
scroll to position [911, 0]
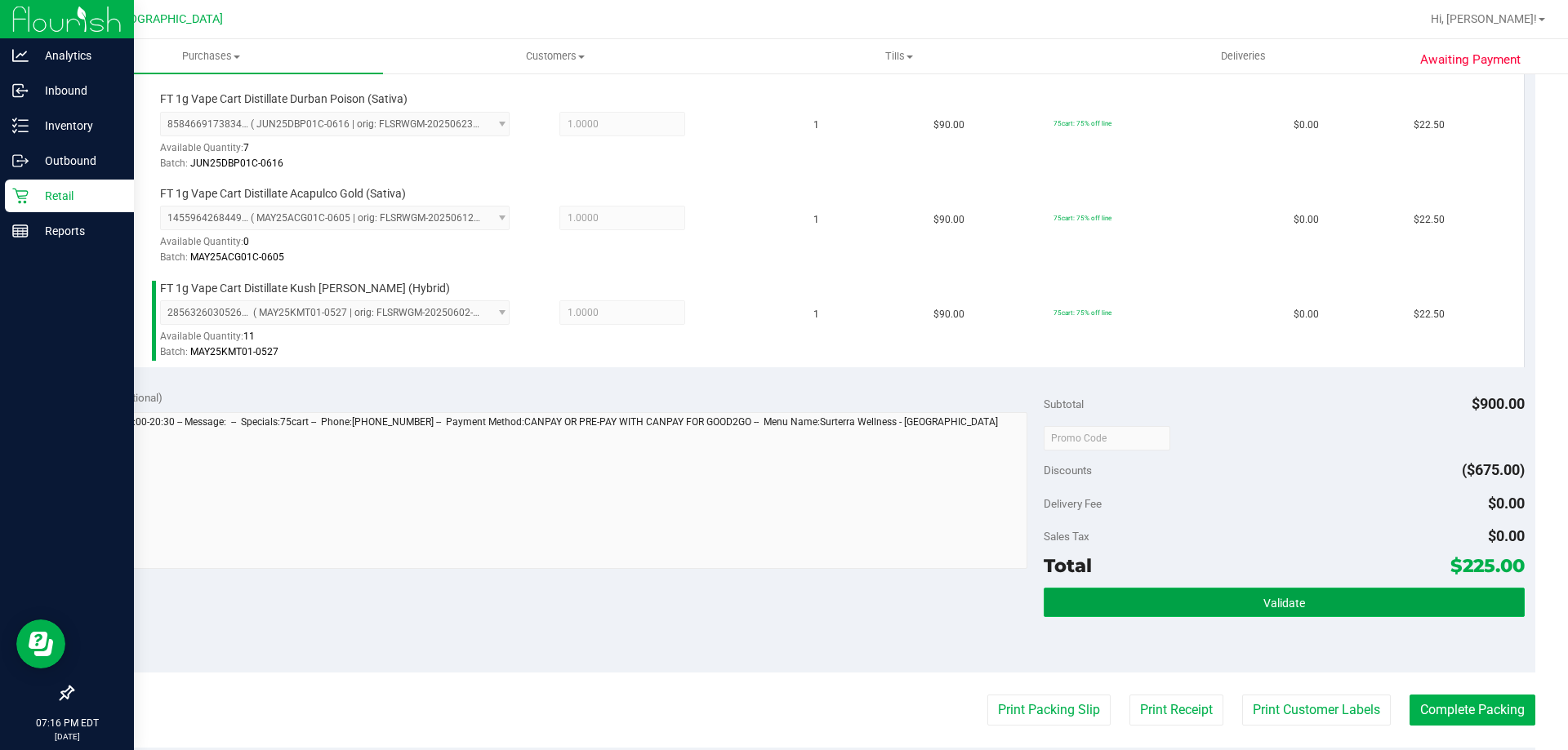
click at [1397, 601] on button "Validate" at bounding box center [1284, 602] width 480 height 29
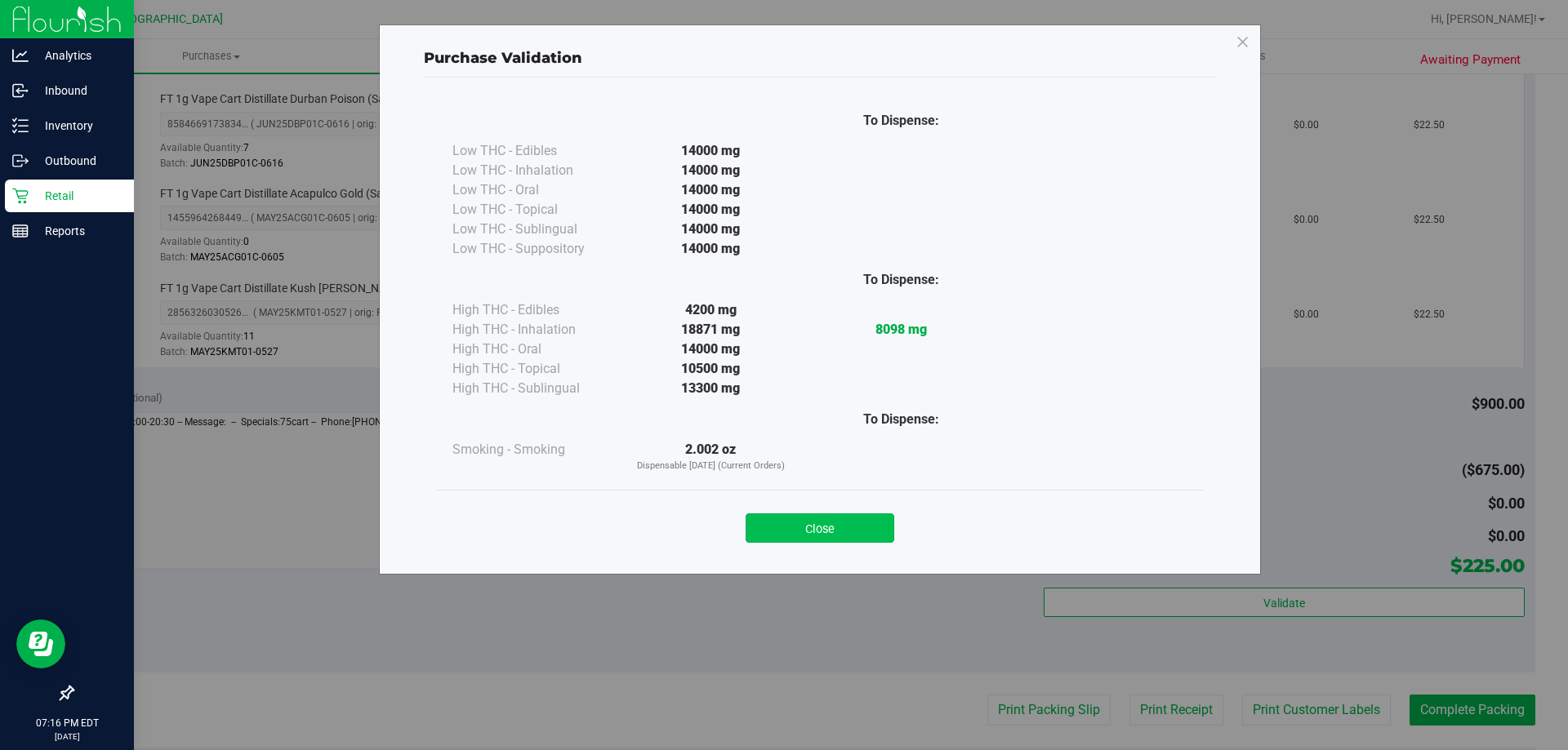
click at [871, 520] on button "Close" at bounding box center [820, 528] width 149 height 29
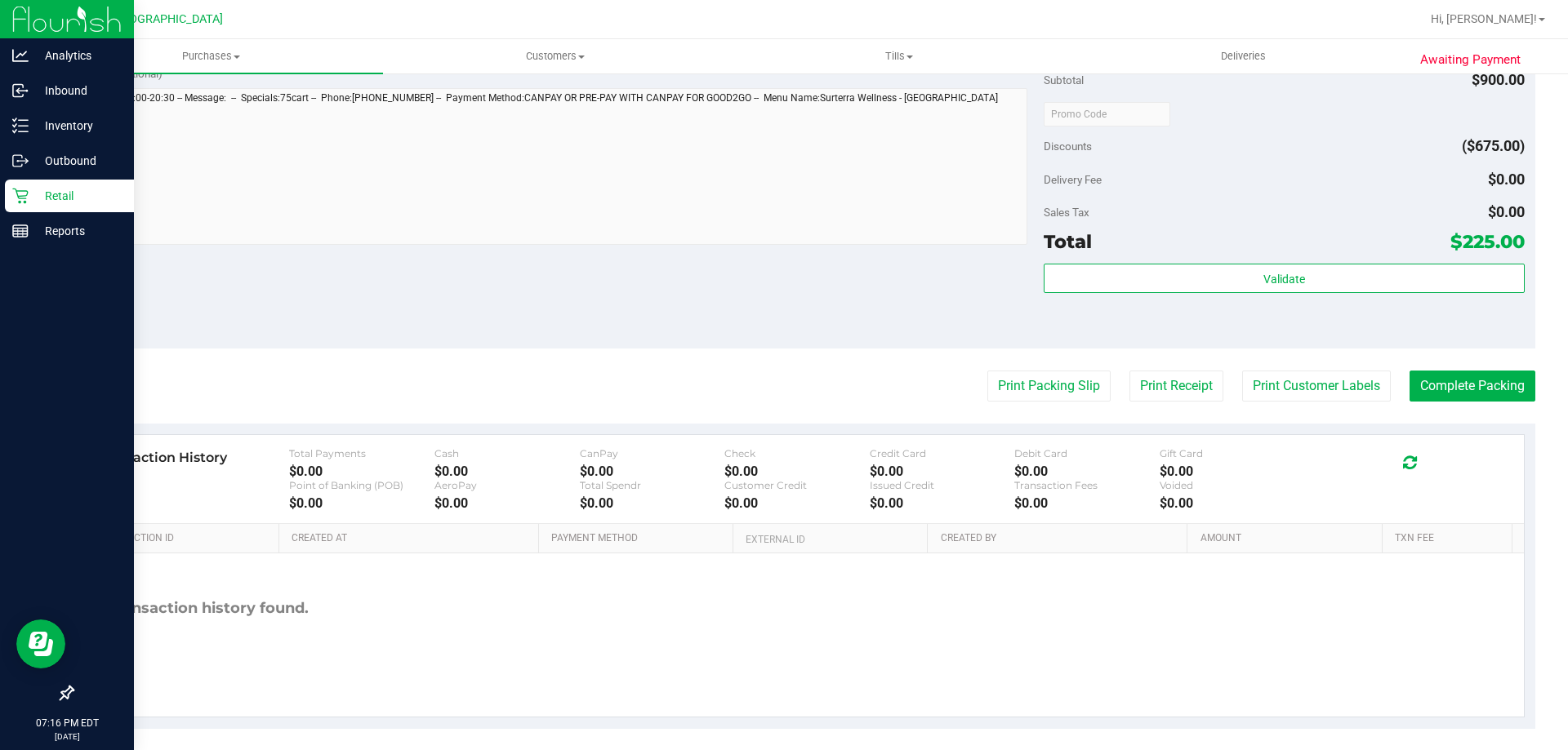
scroll to position [1235, 0]
click at [1479, 387] on button "Complete Packing" at bounding box center [1473, 386] width 126 height 31
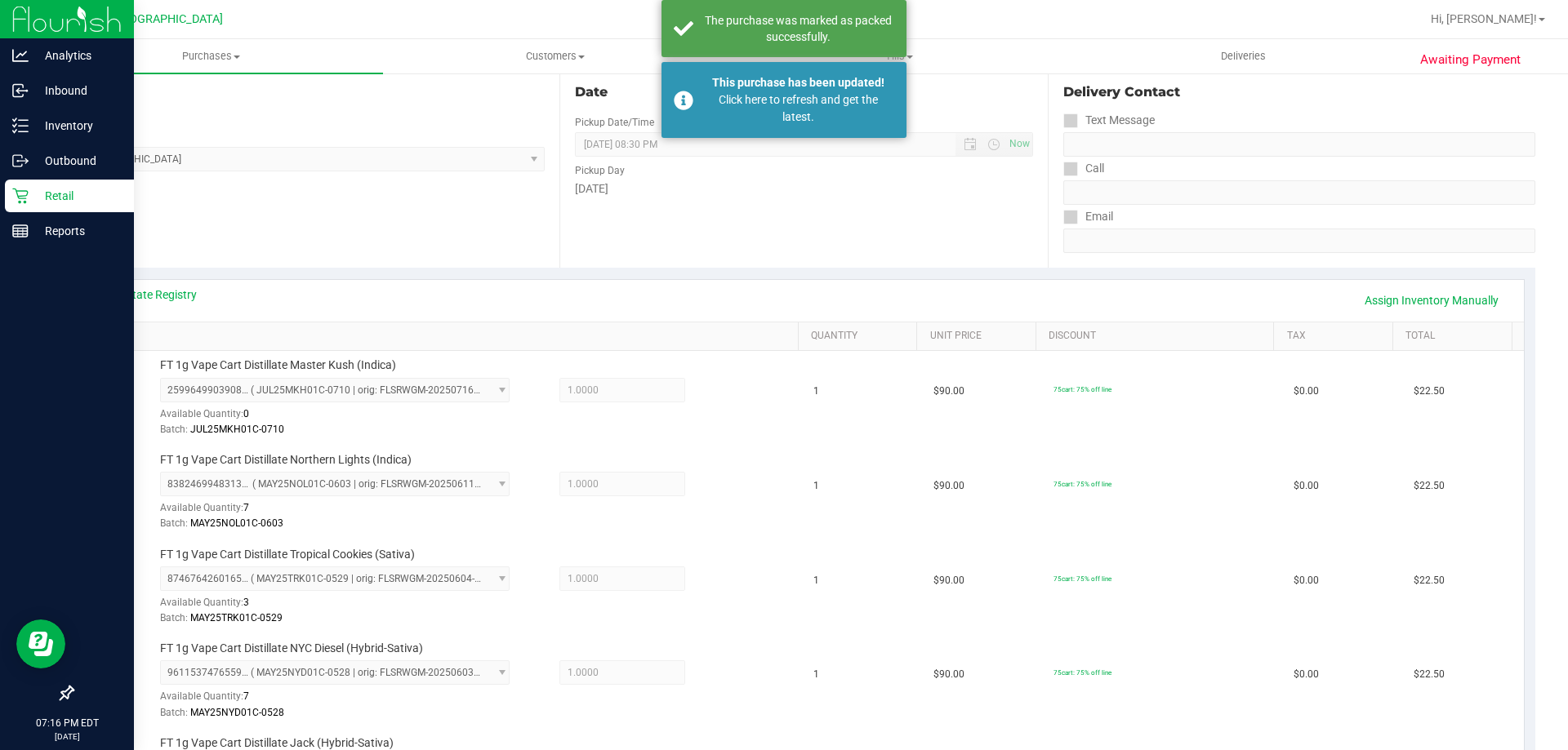
scroll to position [0, 0]
